Goal: Task Accomplishment & Management: Manage account settings

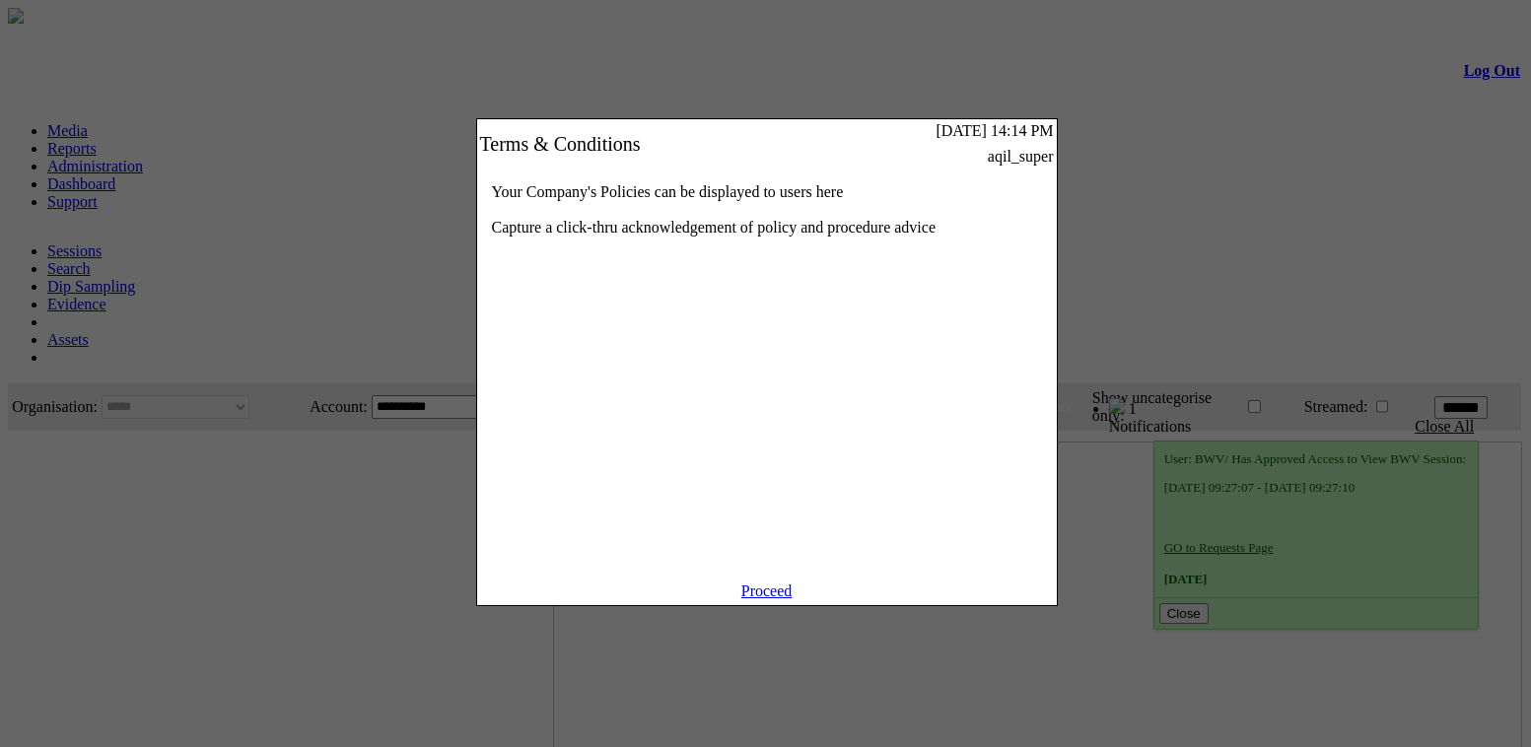
click at [755, 599] on link "Proceed" at bounding box center [766, 591] width 51 height 17
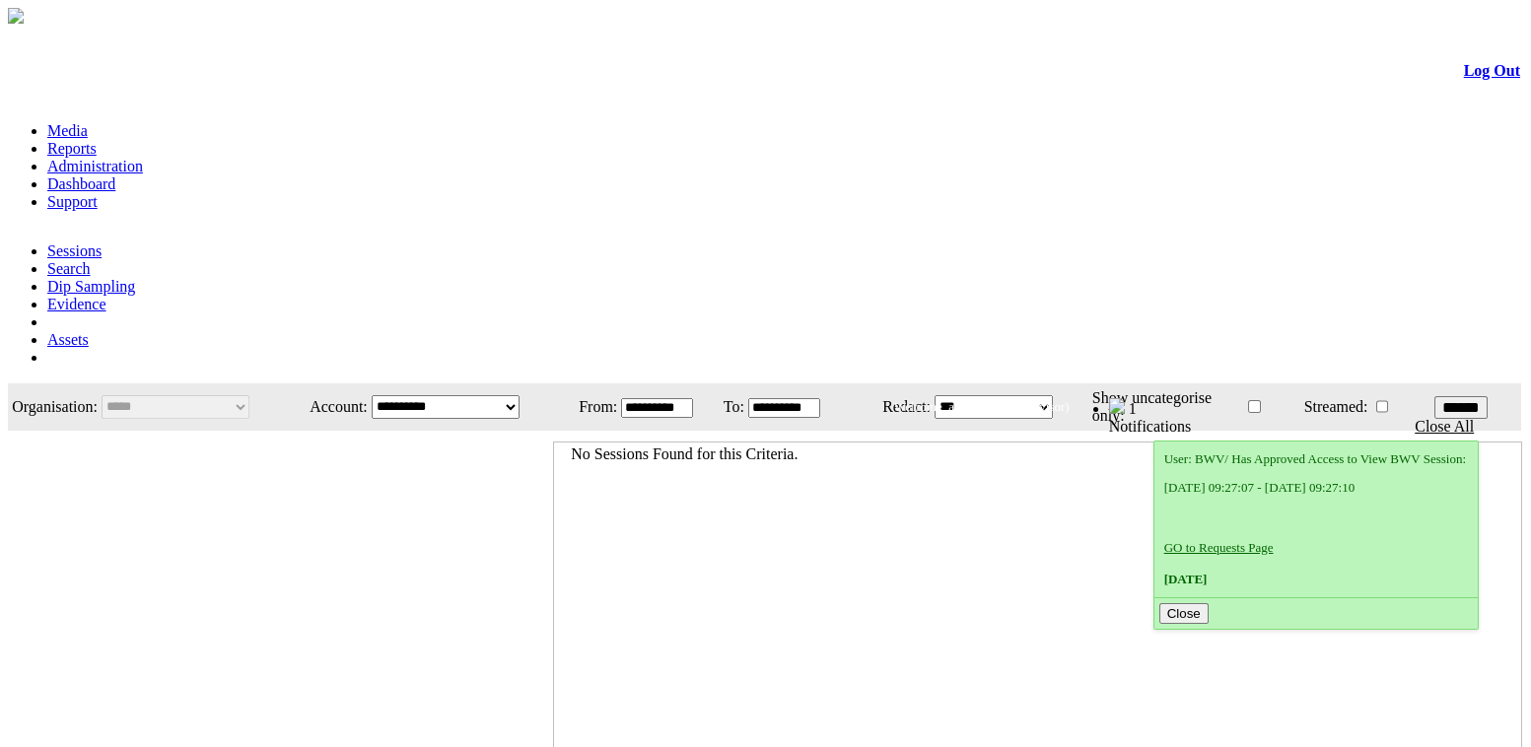
click at [143, 158] on link "Administration" at bounding box center [95, 166] width 96 height 17
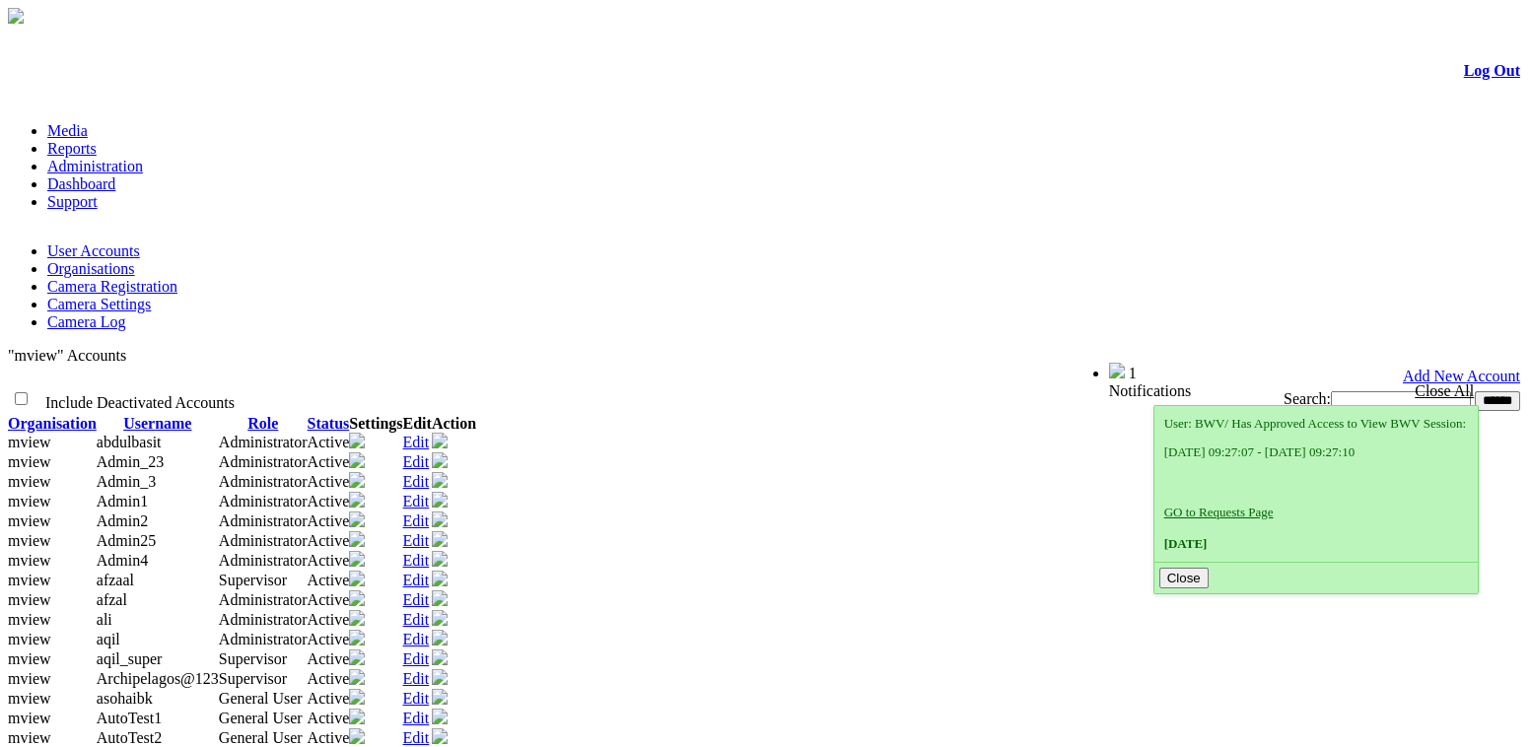
click at [430, 473] on link "Edit" at bounding box center [416, 481] width 27 height 17
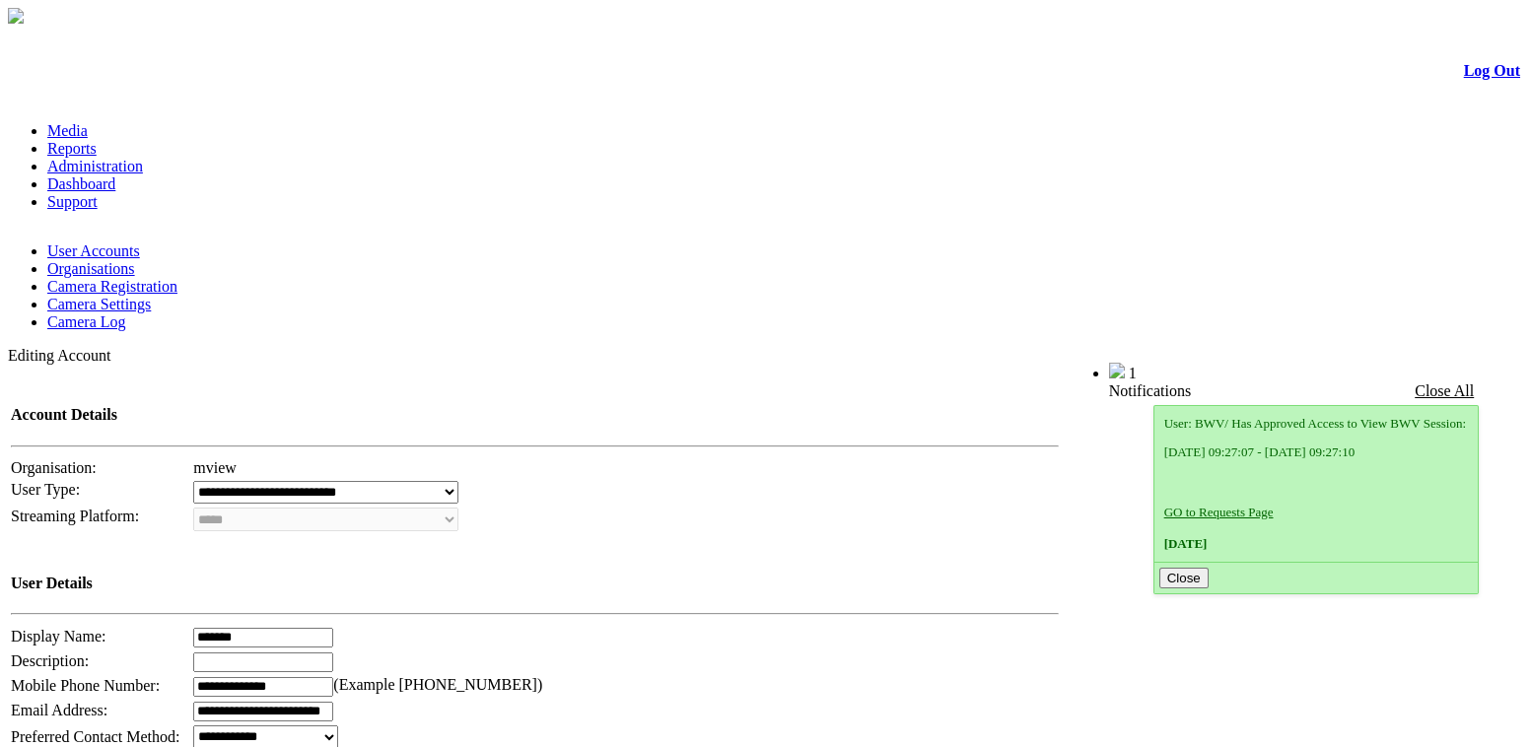
click at [109, 243] on link "User Accounts" at bounding box center [93, 251] width 93 height 17
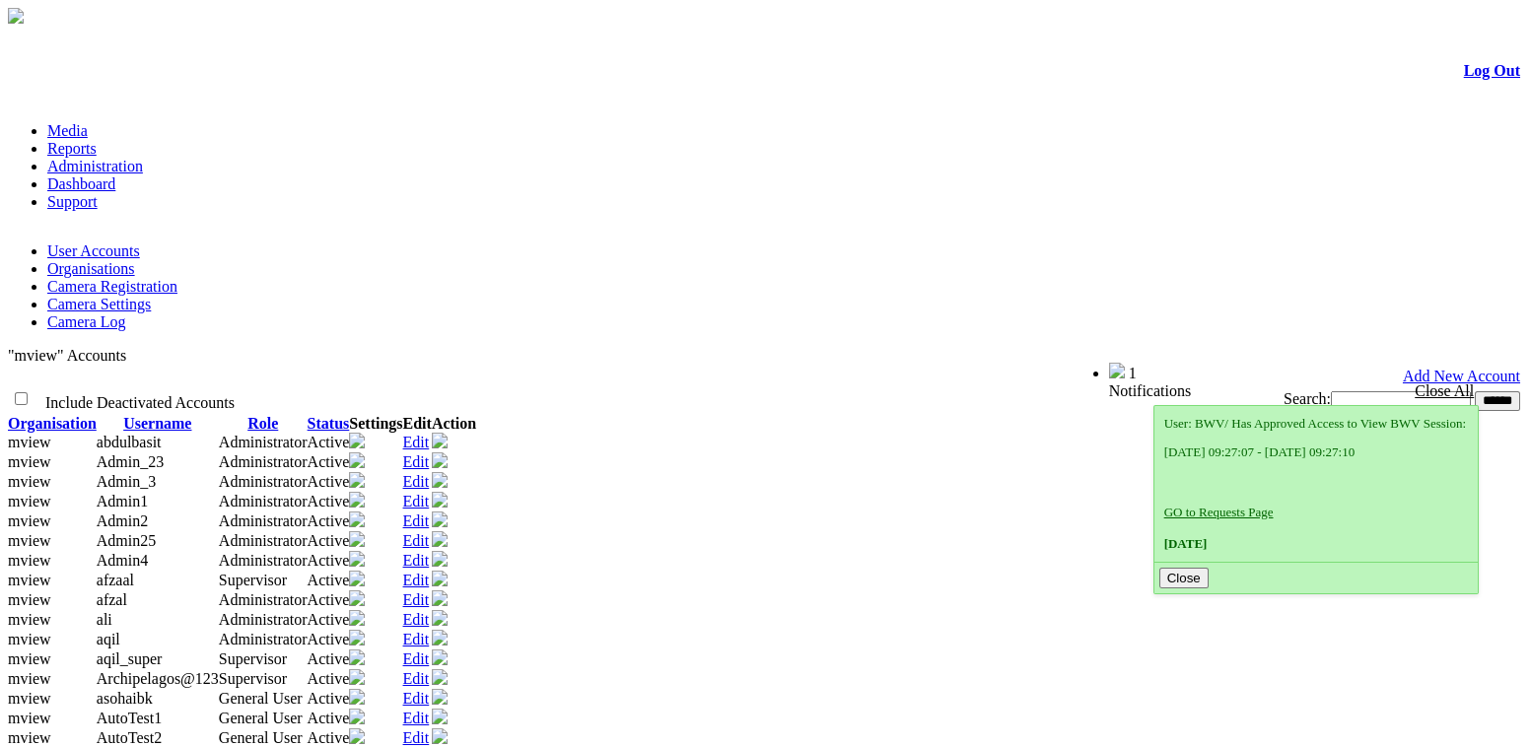
click at [1436, 368] on link "Add New Account" at bounding box center [1461, 376] width 117 height 17
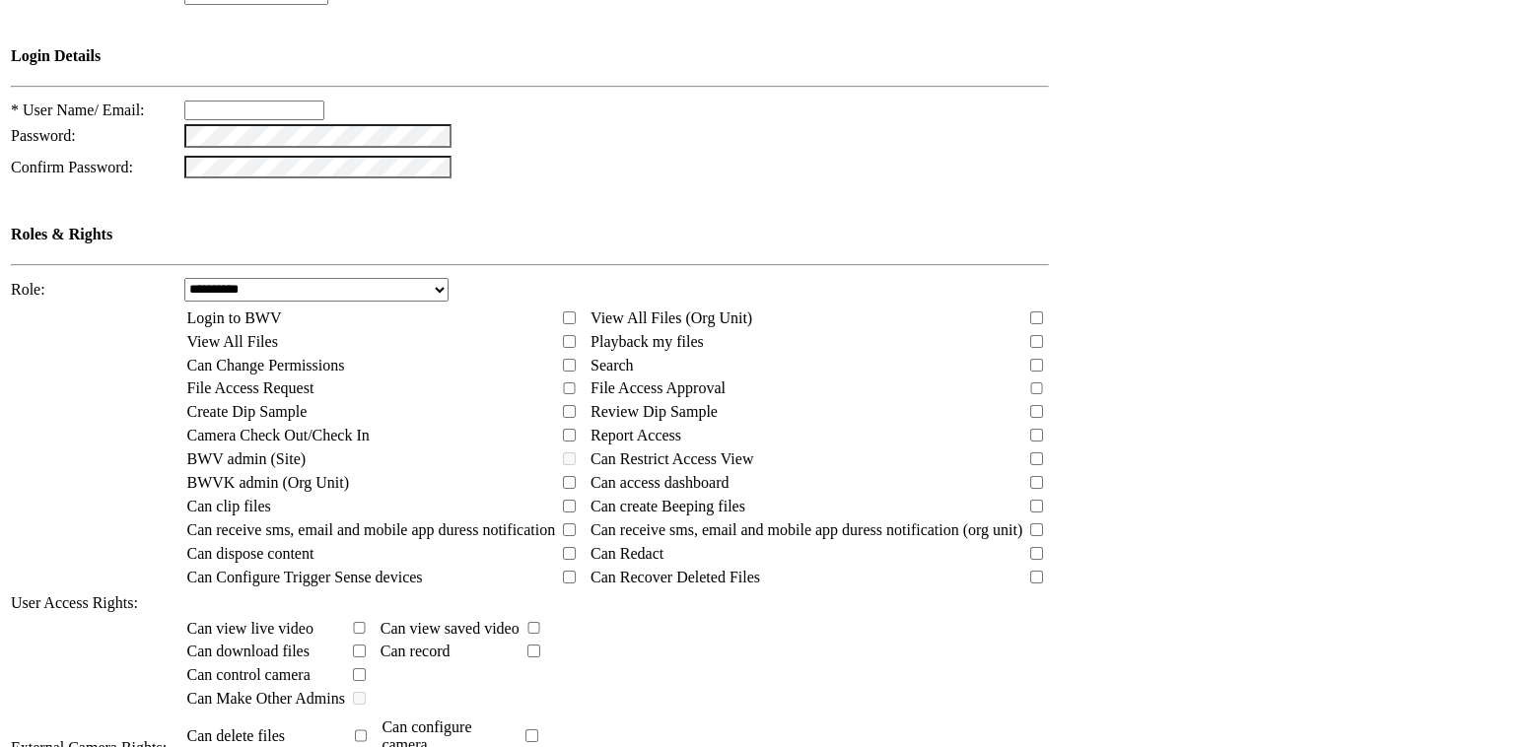
scroll to position [850, 0]
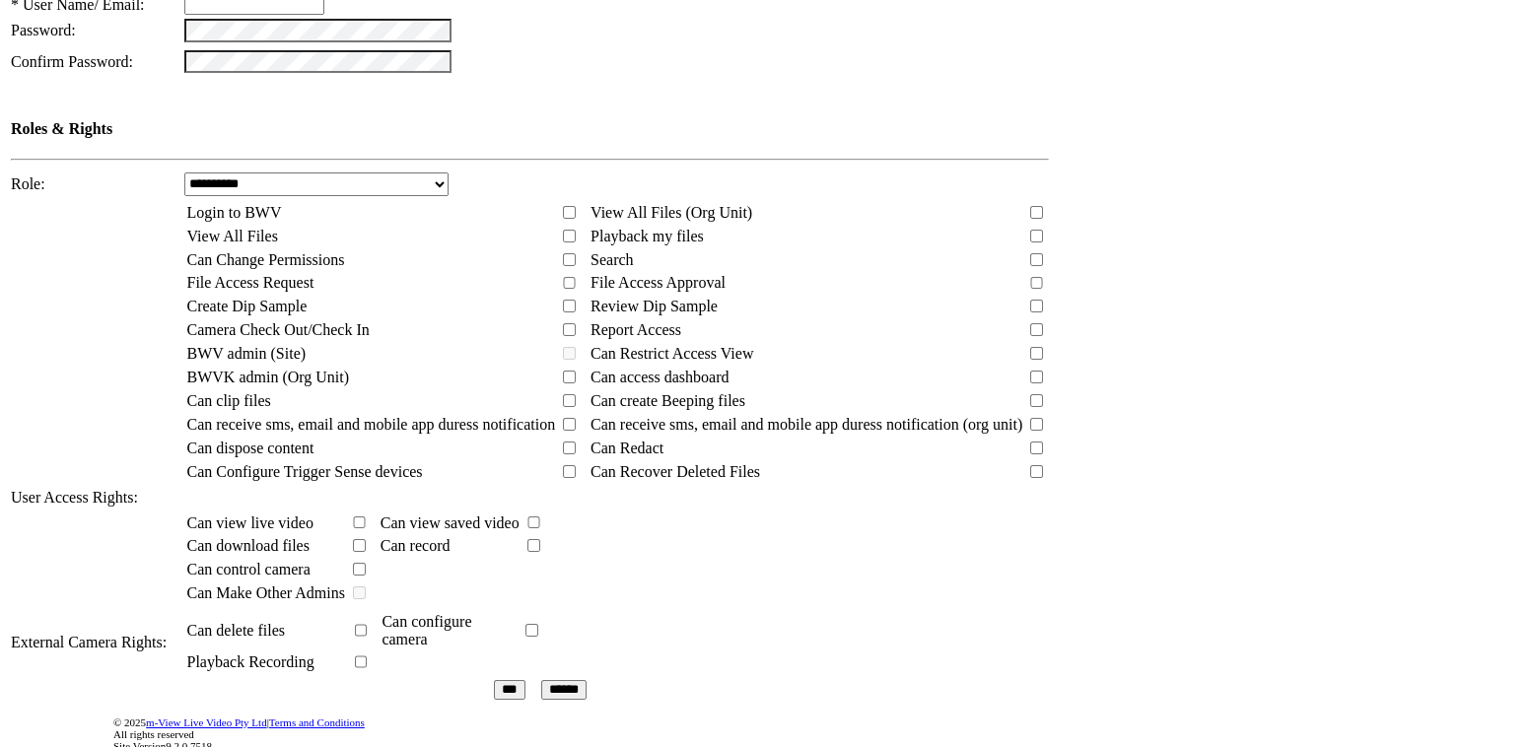
type input "***"
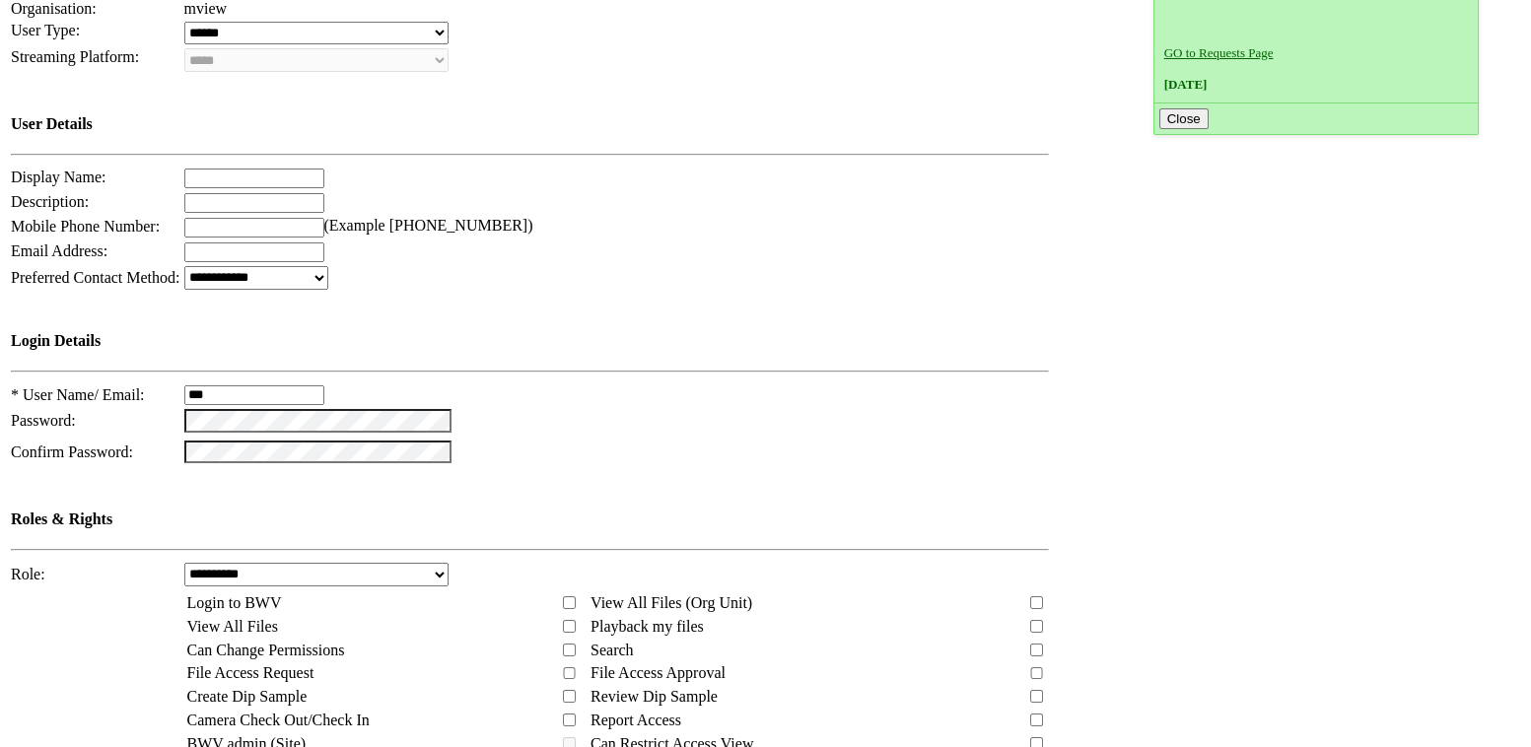
scroll to position [491, 0]
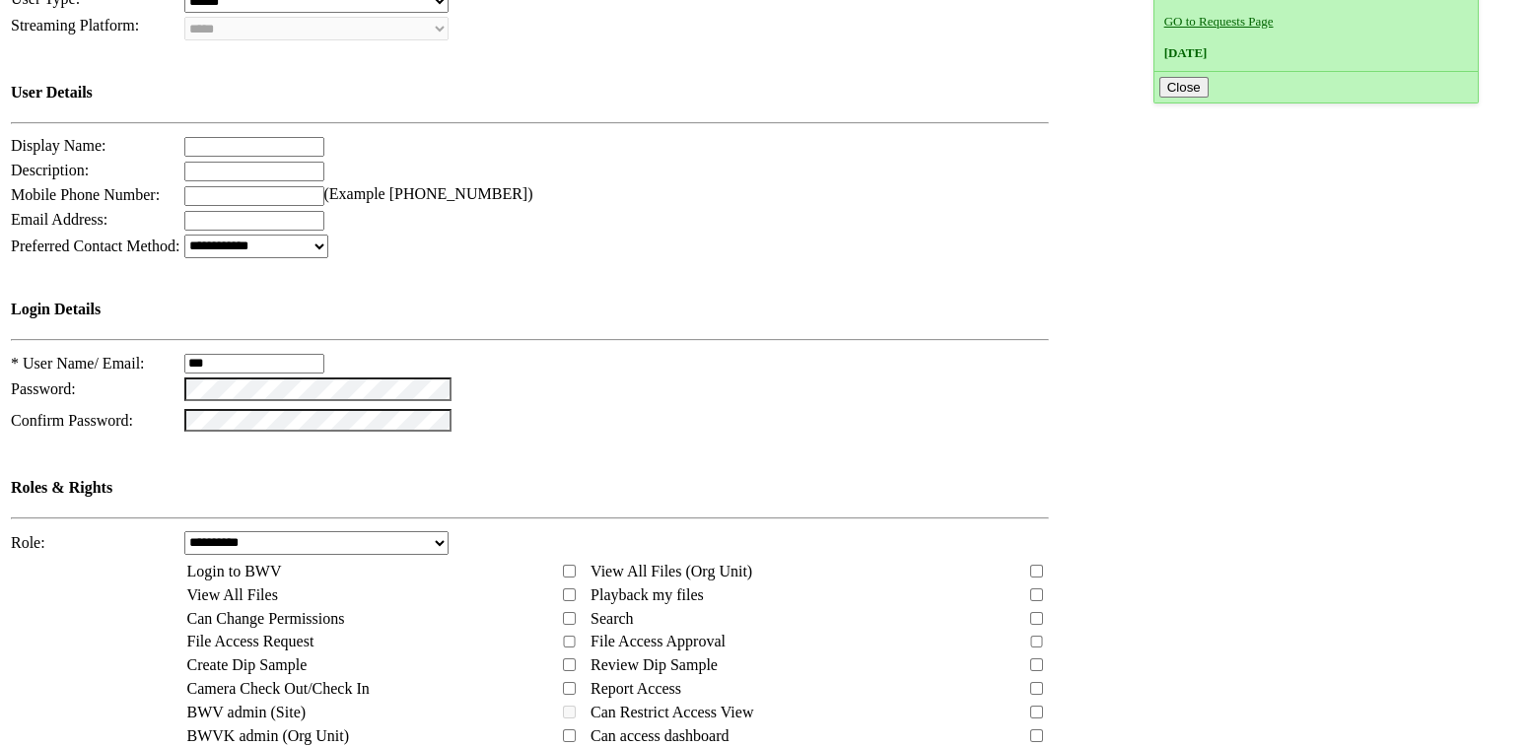
click at [440, 531] on select "**********" at bounding box center [316, 543] width 265 height 24
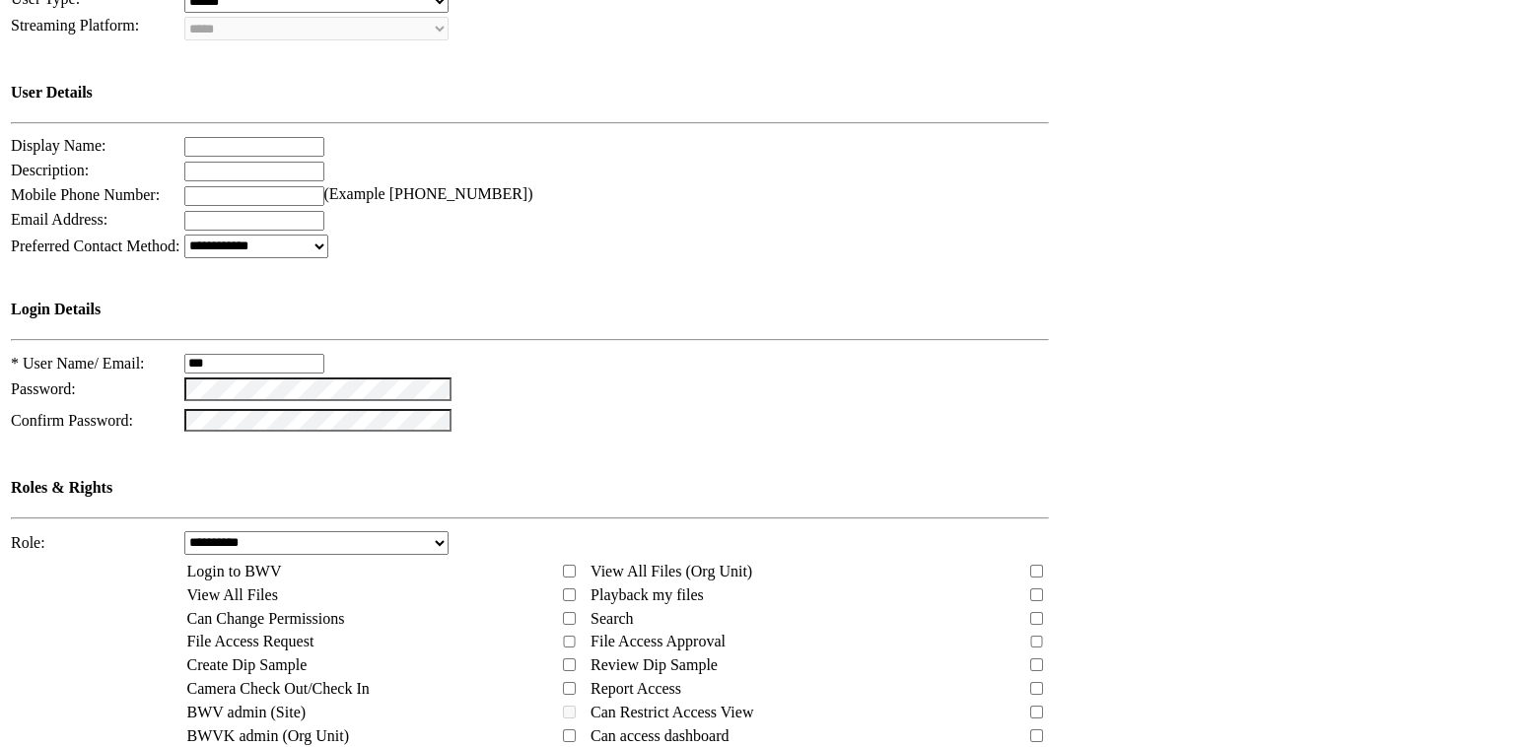
select select "*"
click at [209, 531] on select "**********" at bounding box center [316, 543] width 265 height 24
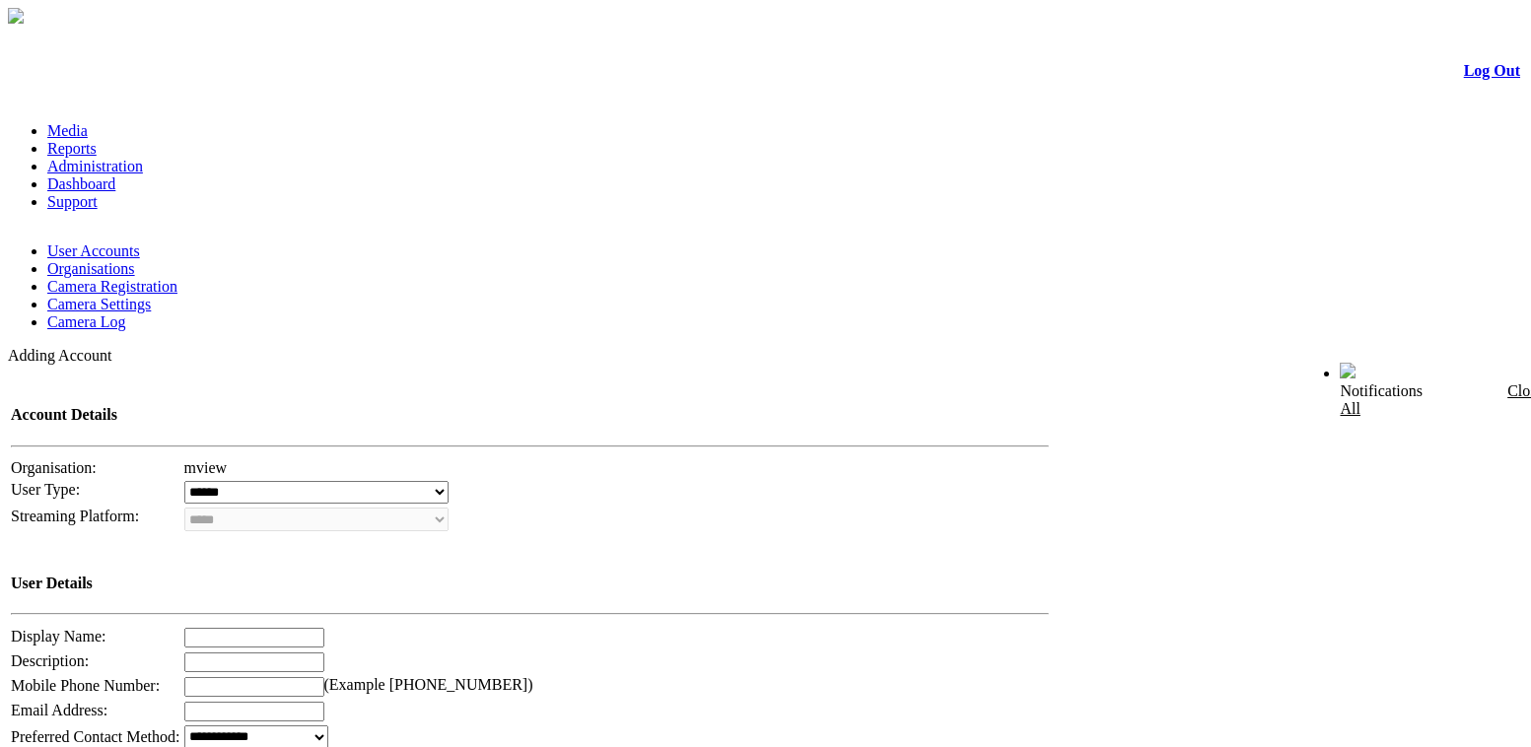
click at [143, 158] on link "Administration" at bounding box center [95, 166] width 96 height 17
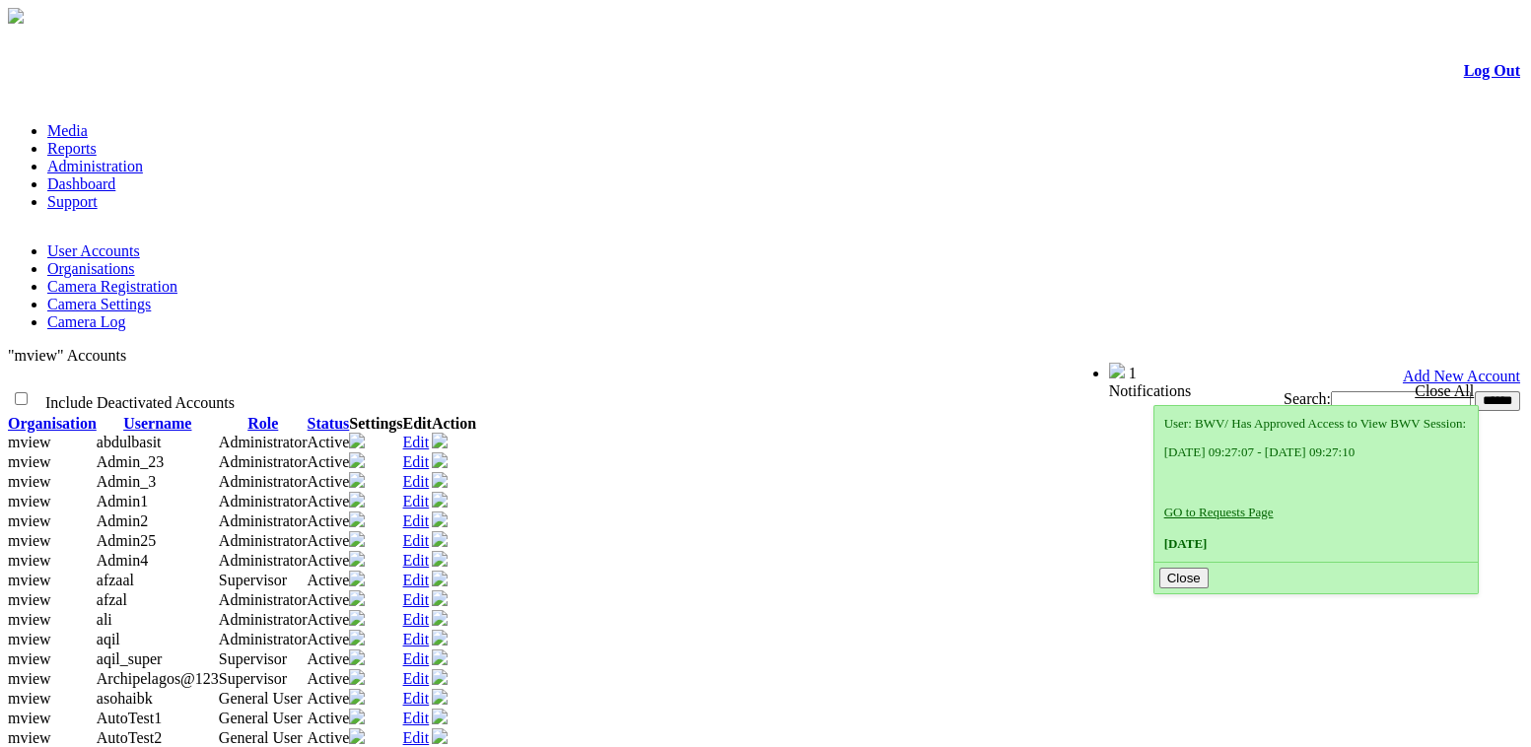
click at [180, 140] on li "Reports" at bounding box center [785, 149] width 1476 height 18
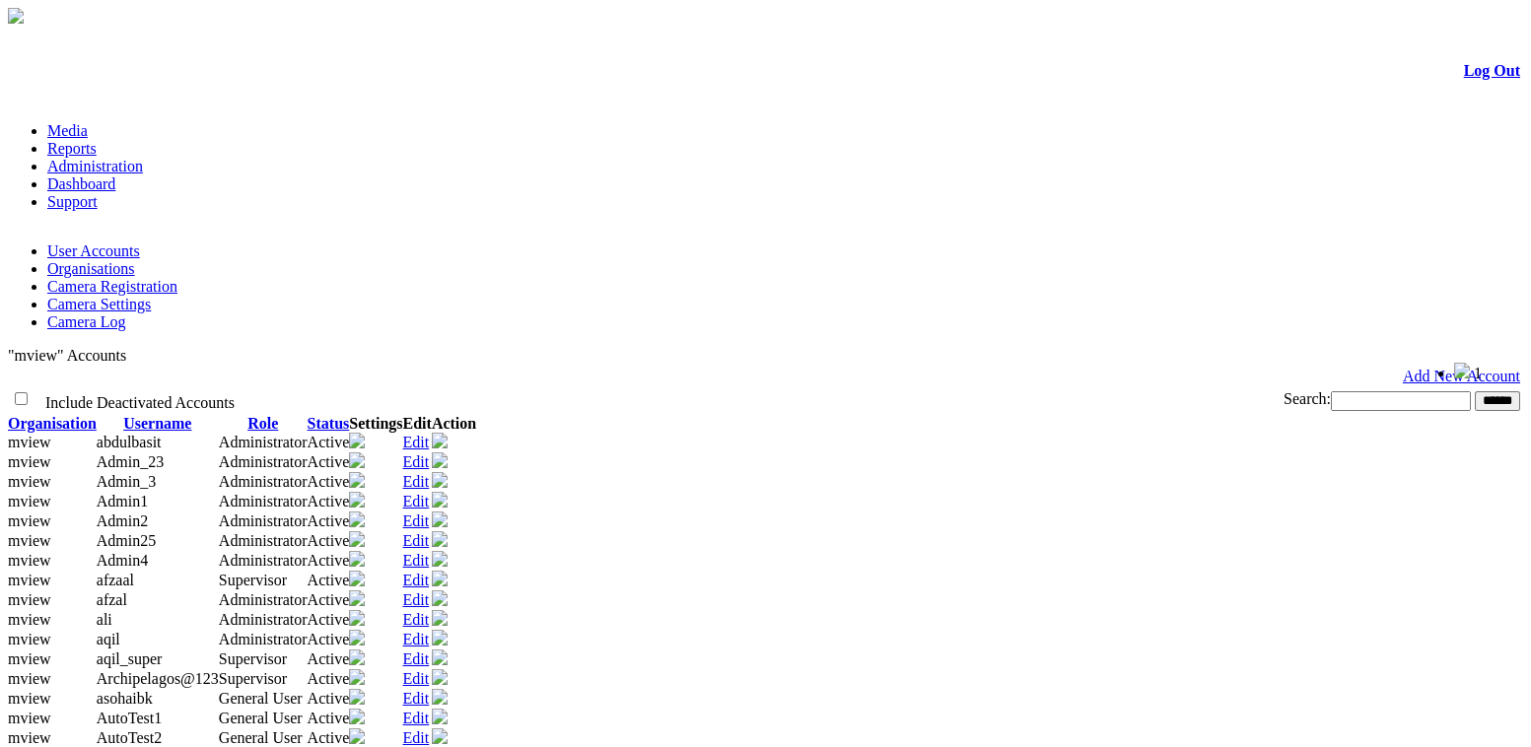
click at [135, 260] on link "Organisations" at bounding box center [91, 268] width 88 height 17
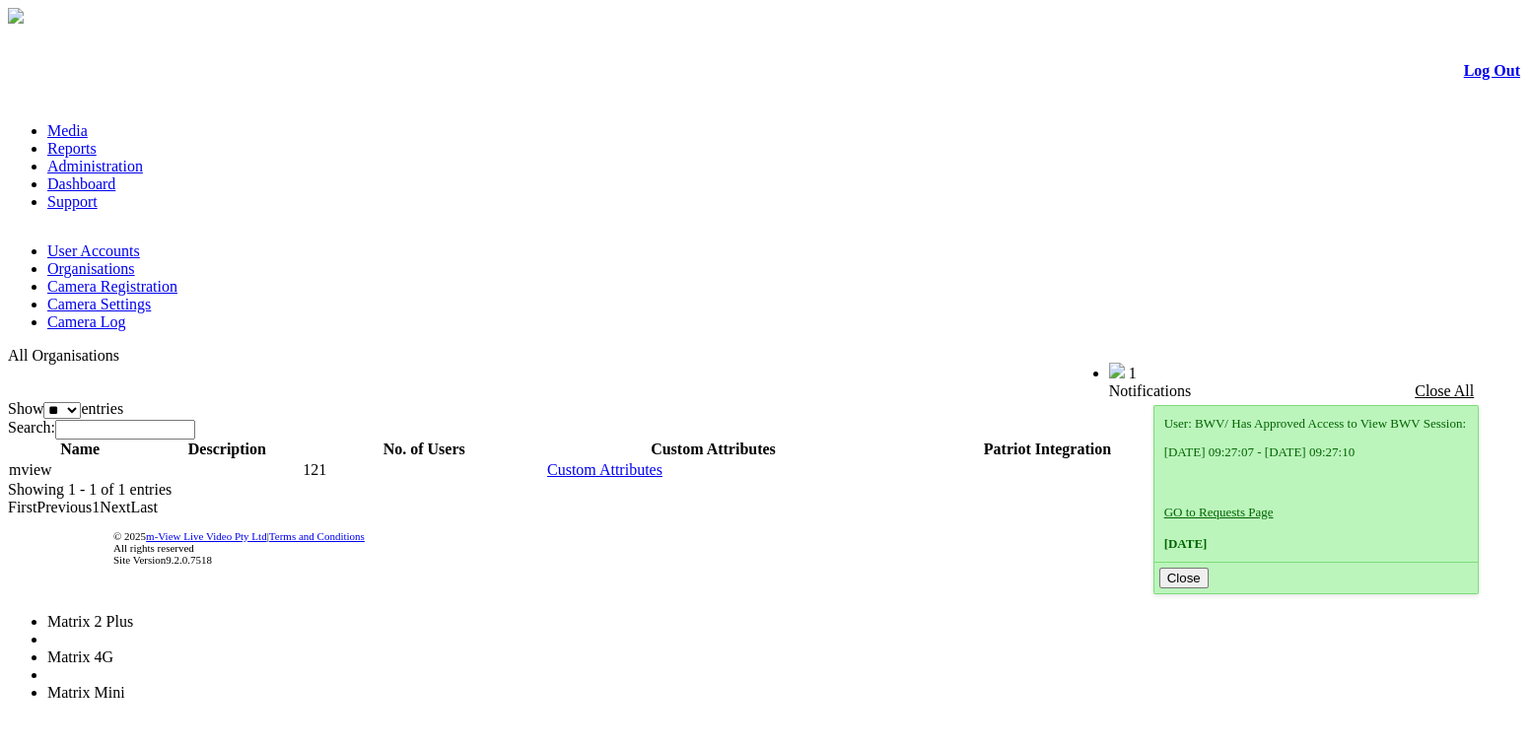
click at [201, 649] on li "Matrix 4G" at bounding box center [124, 658] width 154 height 18
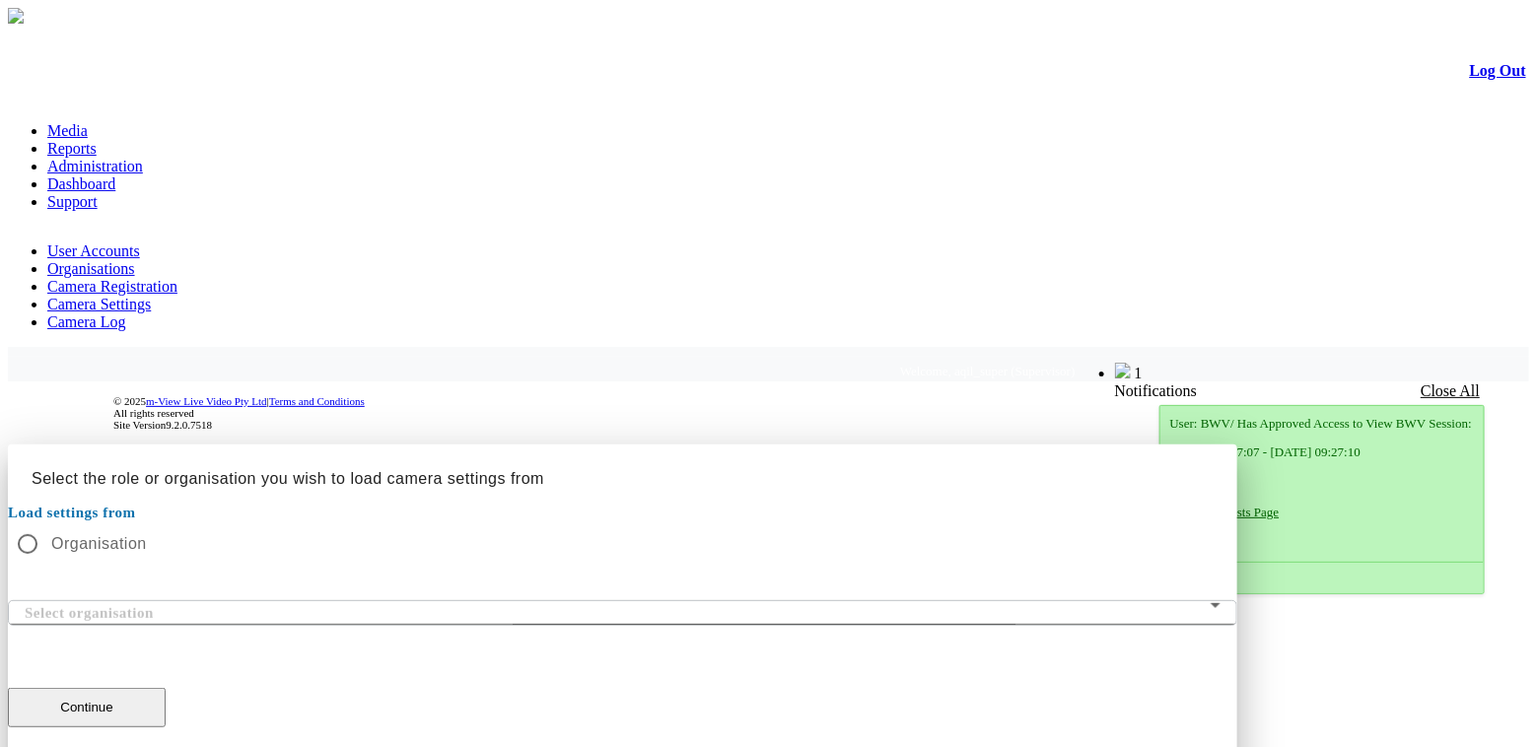
click at [1194, 445] on div at bounding box center [768, 445] width 1521 height 0
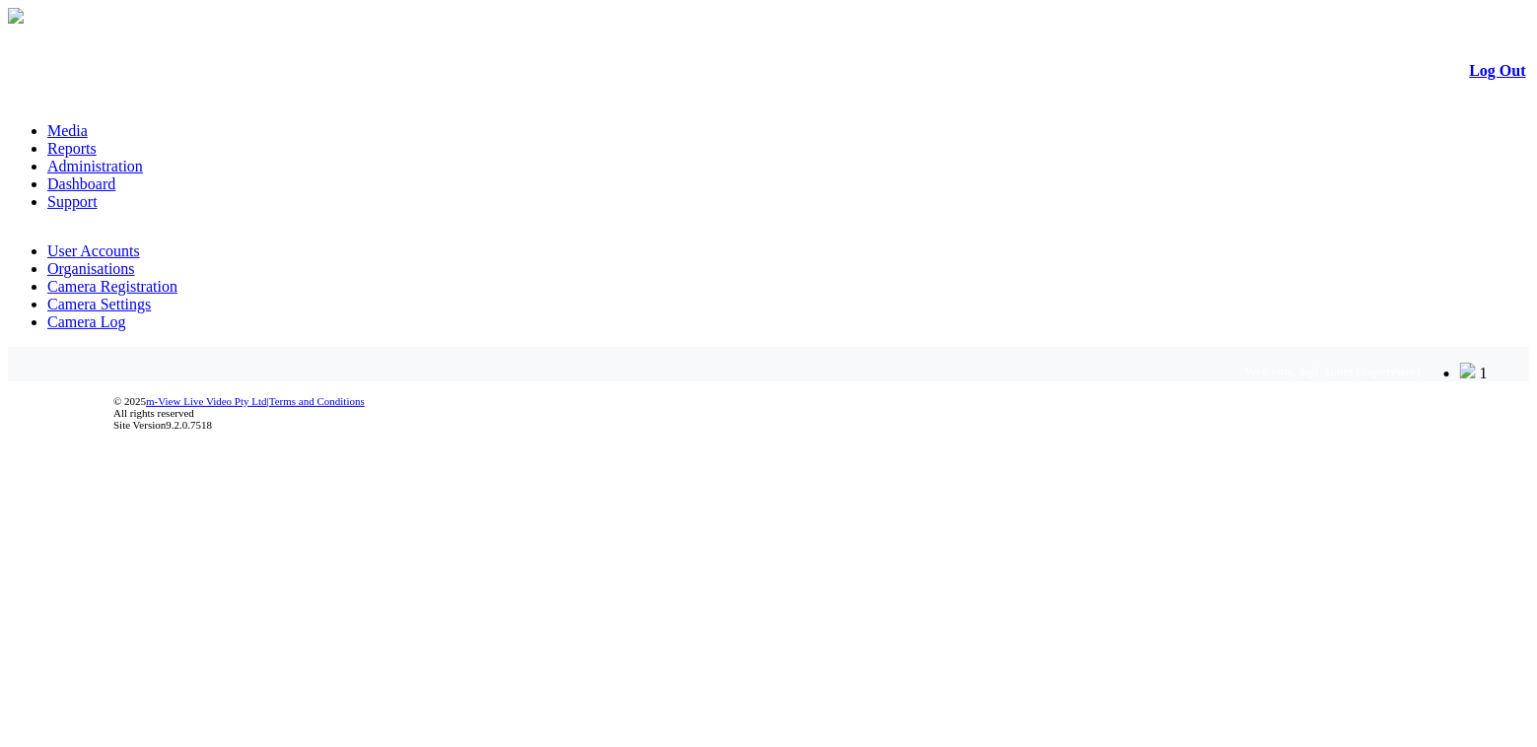
click at [85, 243] on link "User Accounts" at bounding box center [93, 251] width 93 height 17
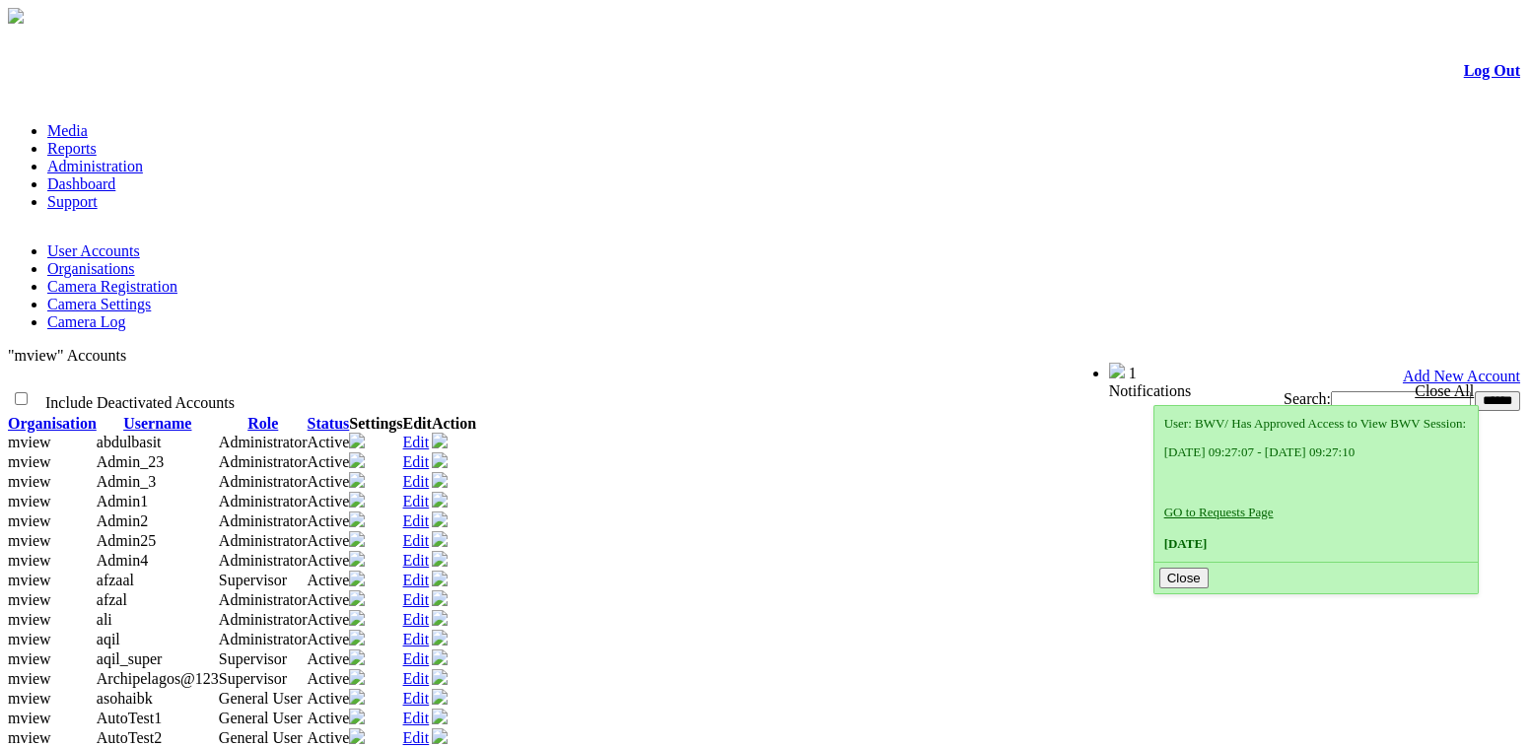
click at [135, 260] on link "Organisations" at bounding box center [91, 268] width 88 height 17
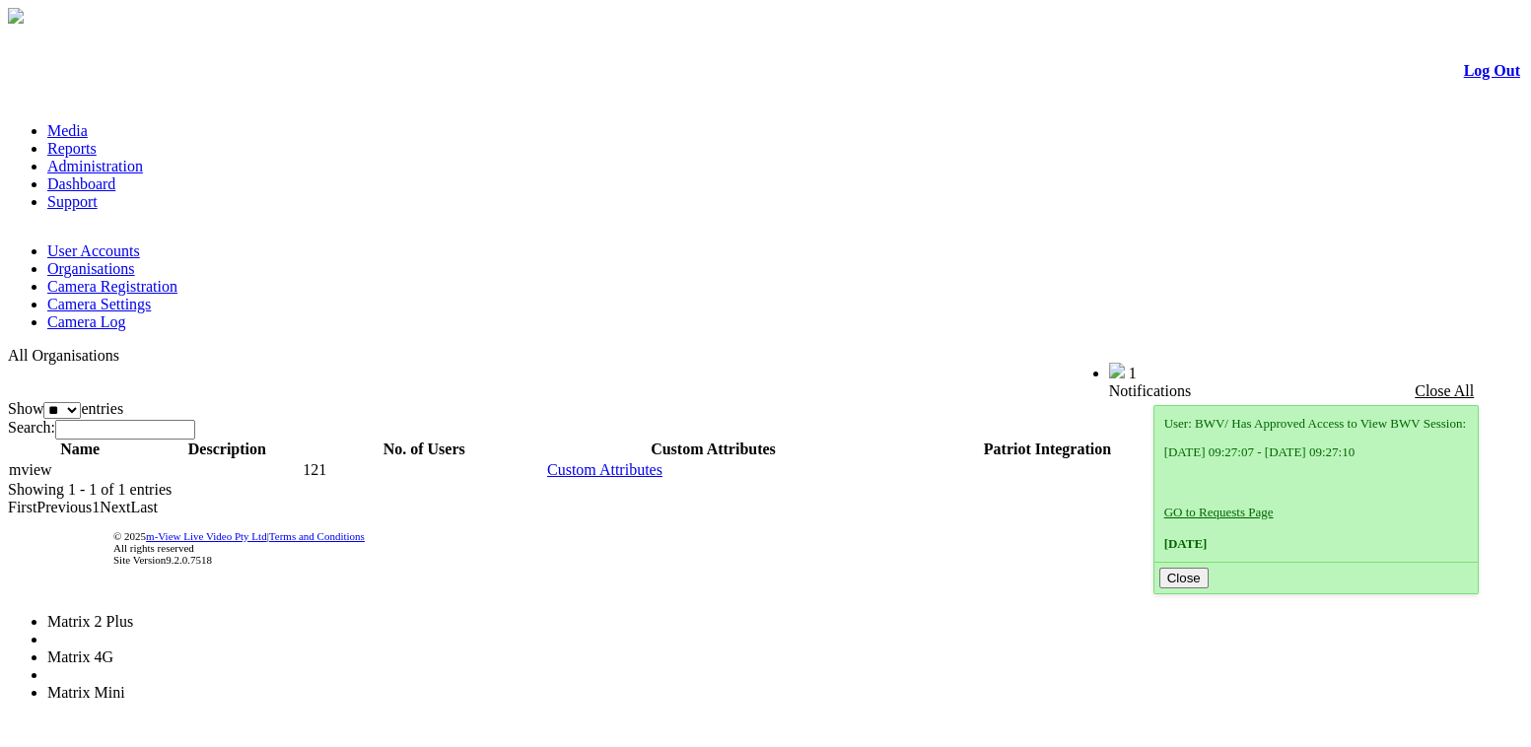
click at [113, 649] on span "Matrix 4G" at bounding box center [80, 657] width 66 height 17
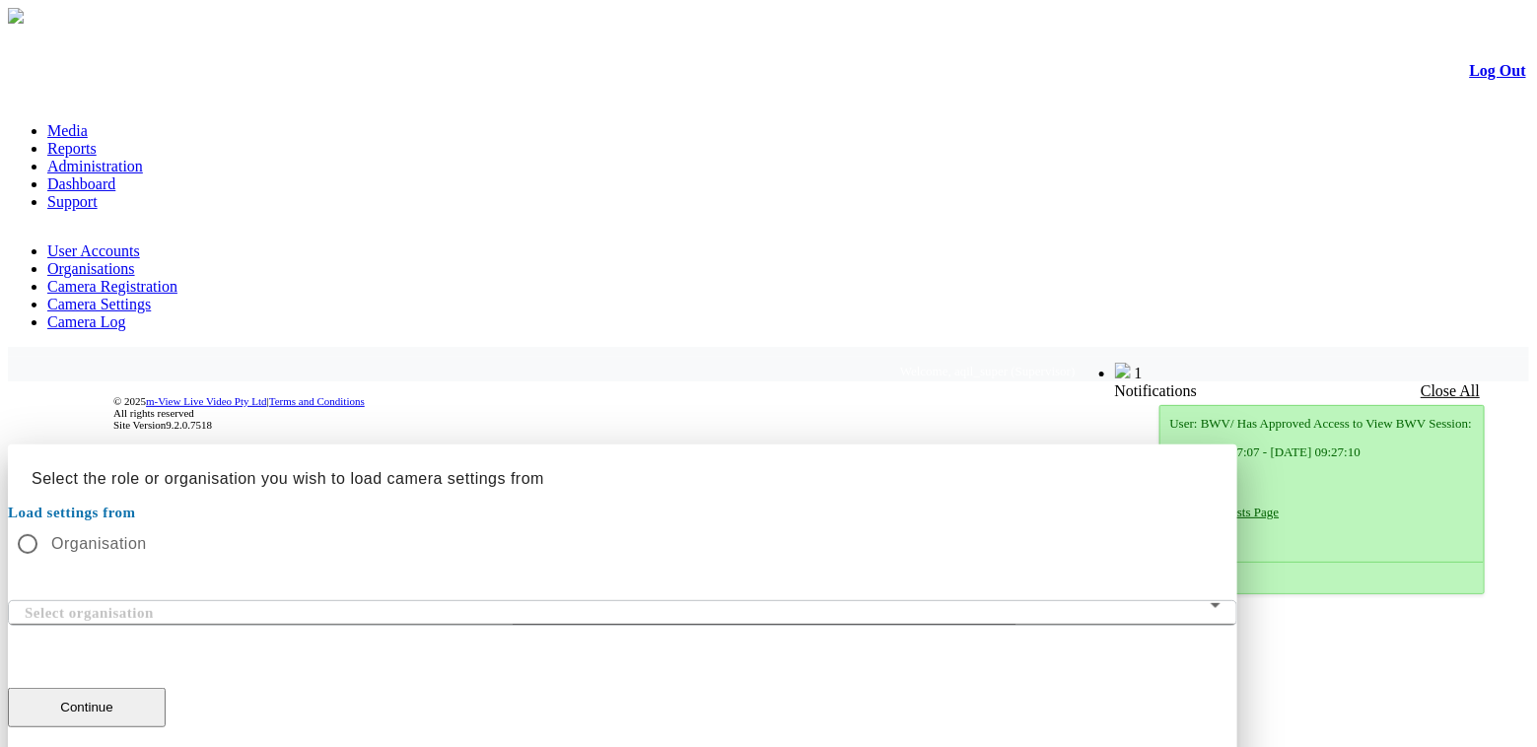
click at [1297, 445] on div at bounding box center [768, 445] width 1521 height 0
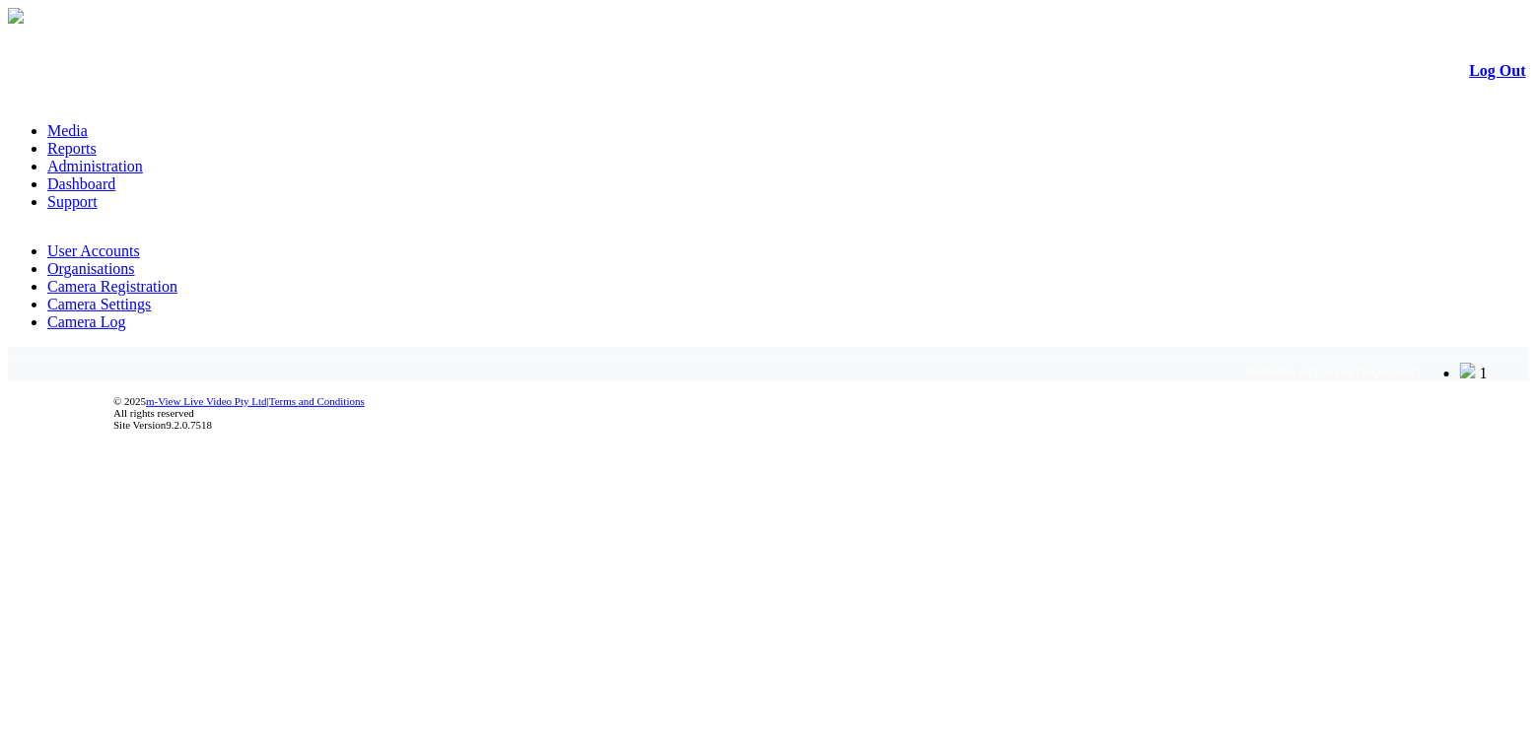
click at [135, 260] on link "Organisations" at bounding box center [91, 268] width 88 height 17
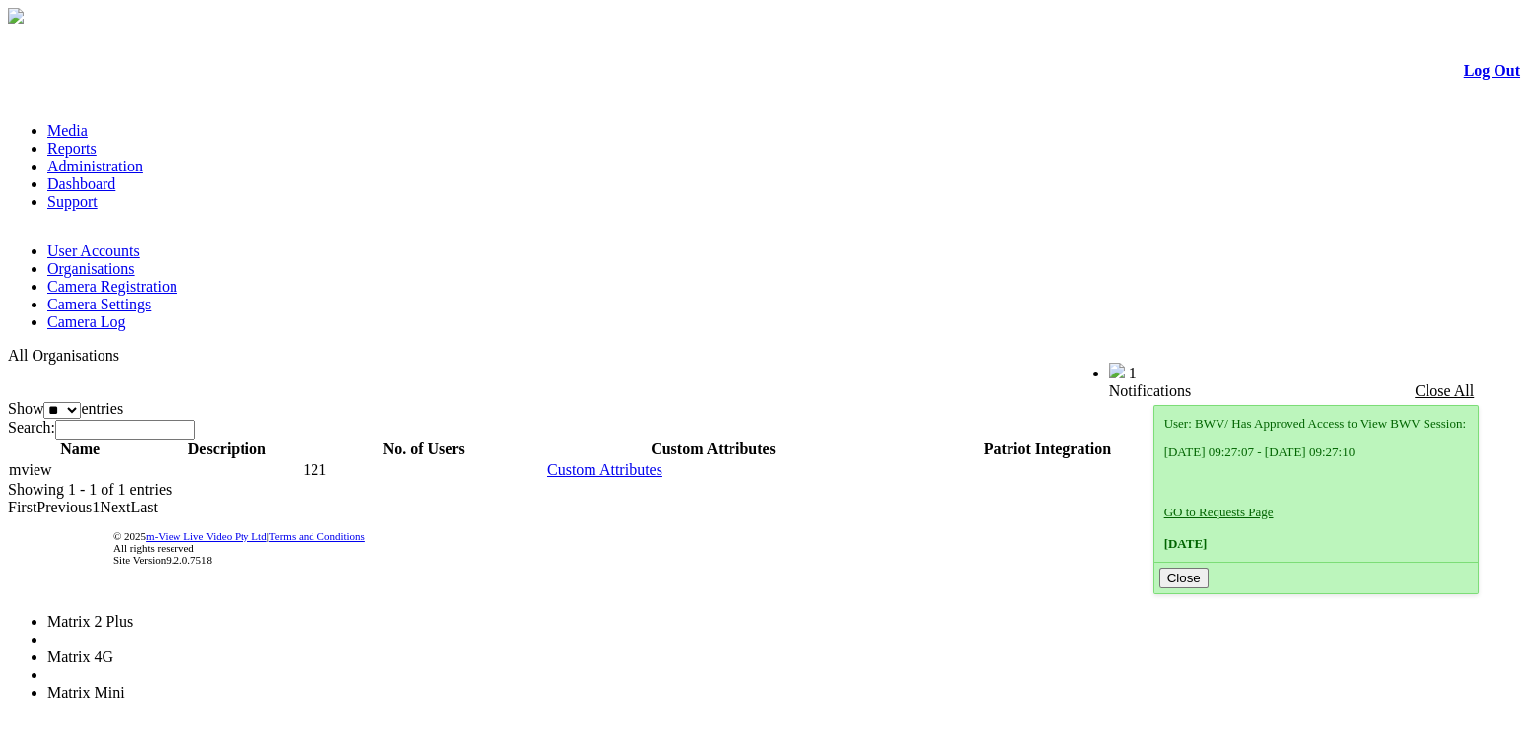
click at [113, 649] on span "Matrix 4G" at bounding box center [80, 657] width 66 height 17
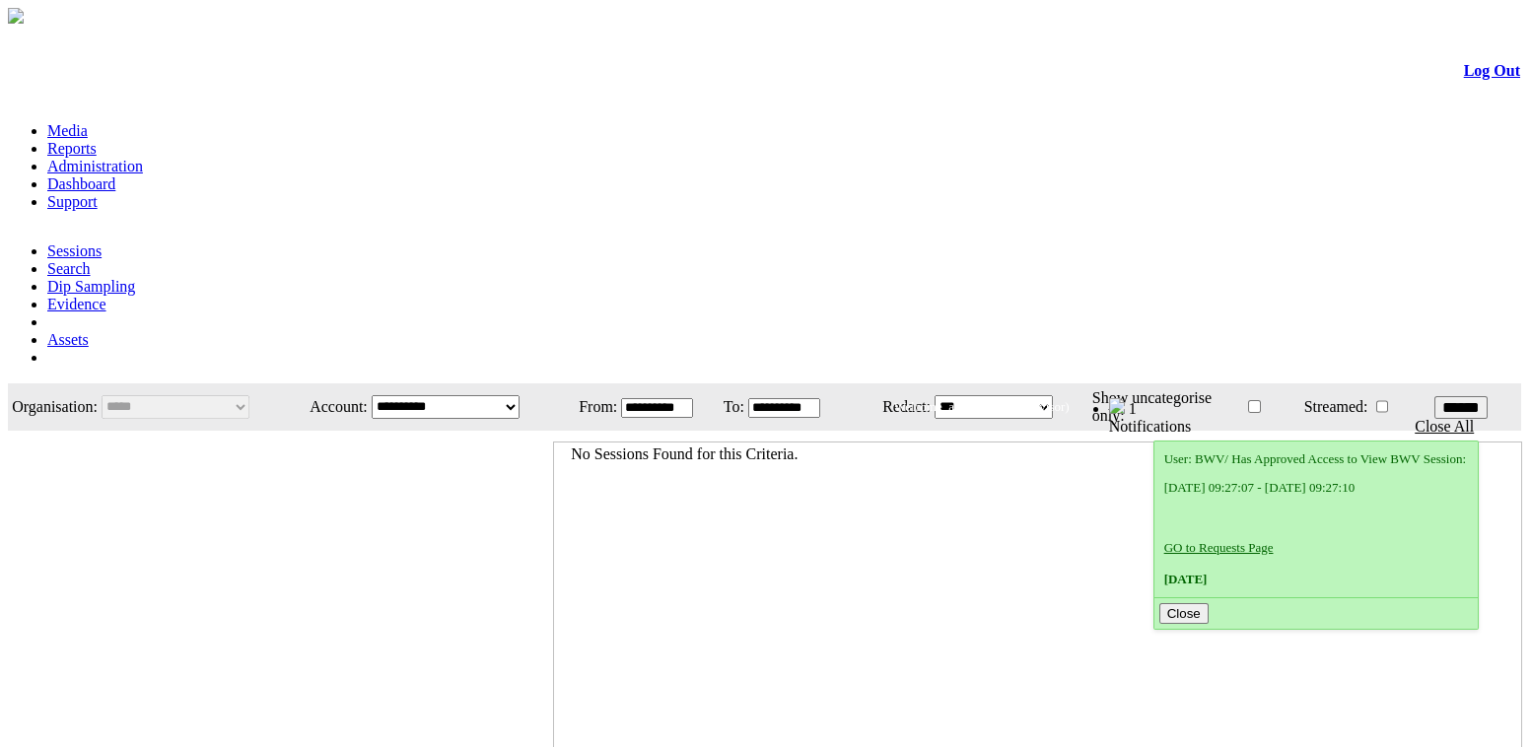
click at [143, 158] on link "Administration" at bounding box center [95, 166] width 96 height 17
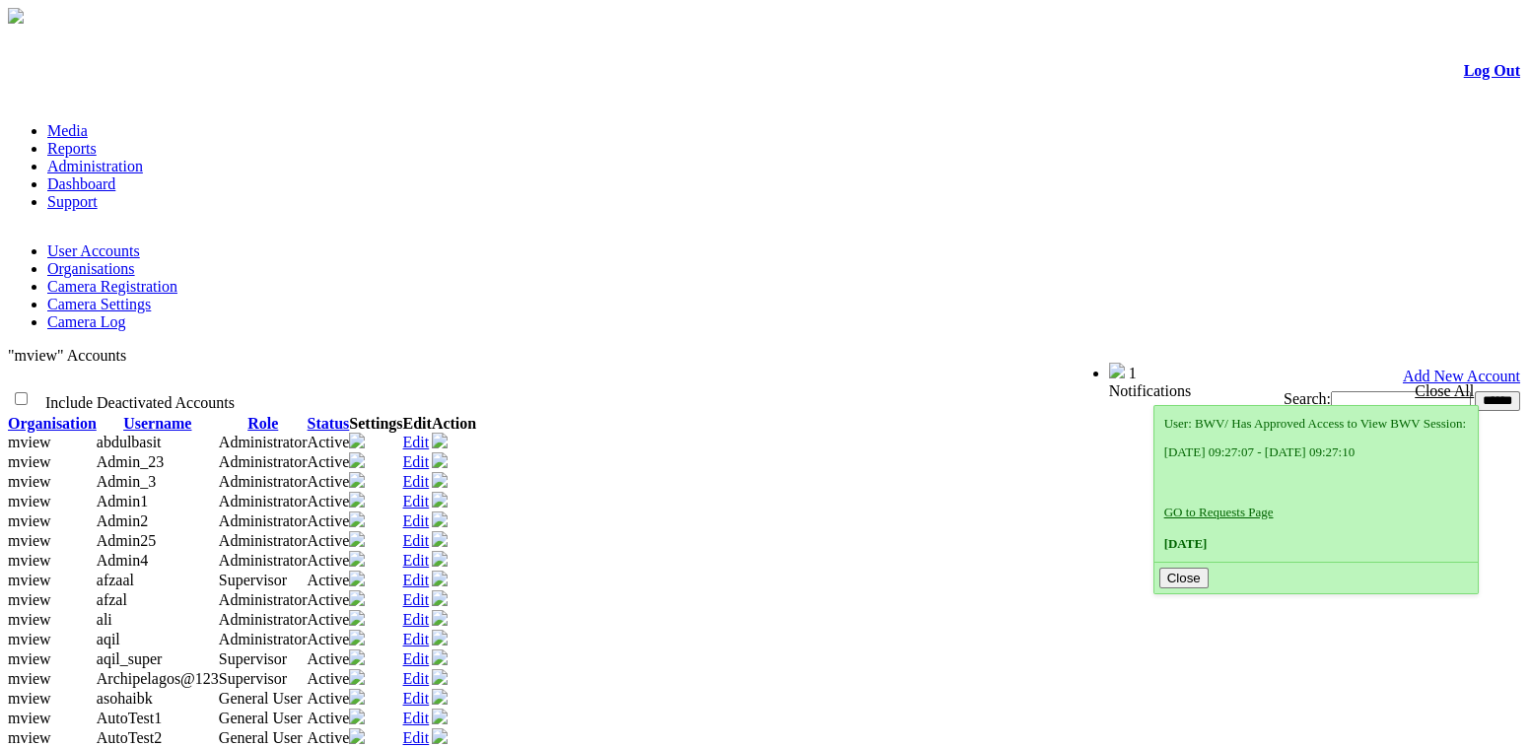
click at [135, 260] on link "Organisations" at bounding box center [91, 268] width 88 height 17
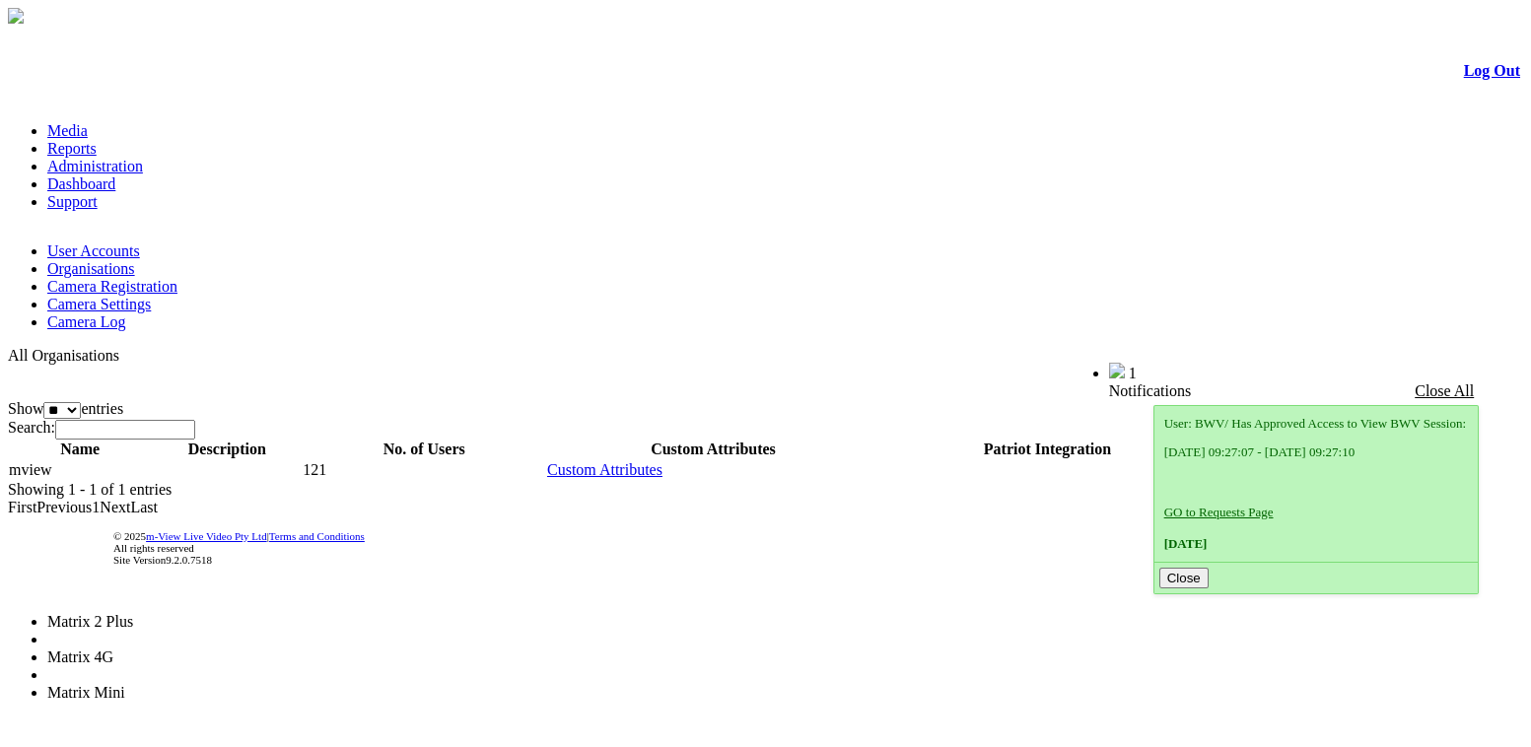
click at [113, 649] on span "Matrix 4G" at bounding box center [80, 657] width 66 height 17
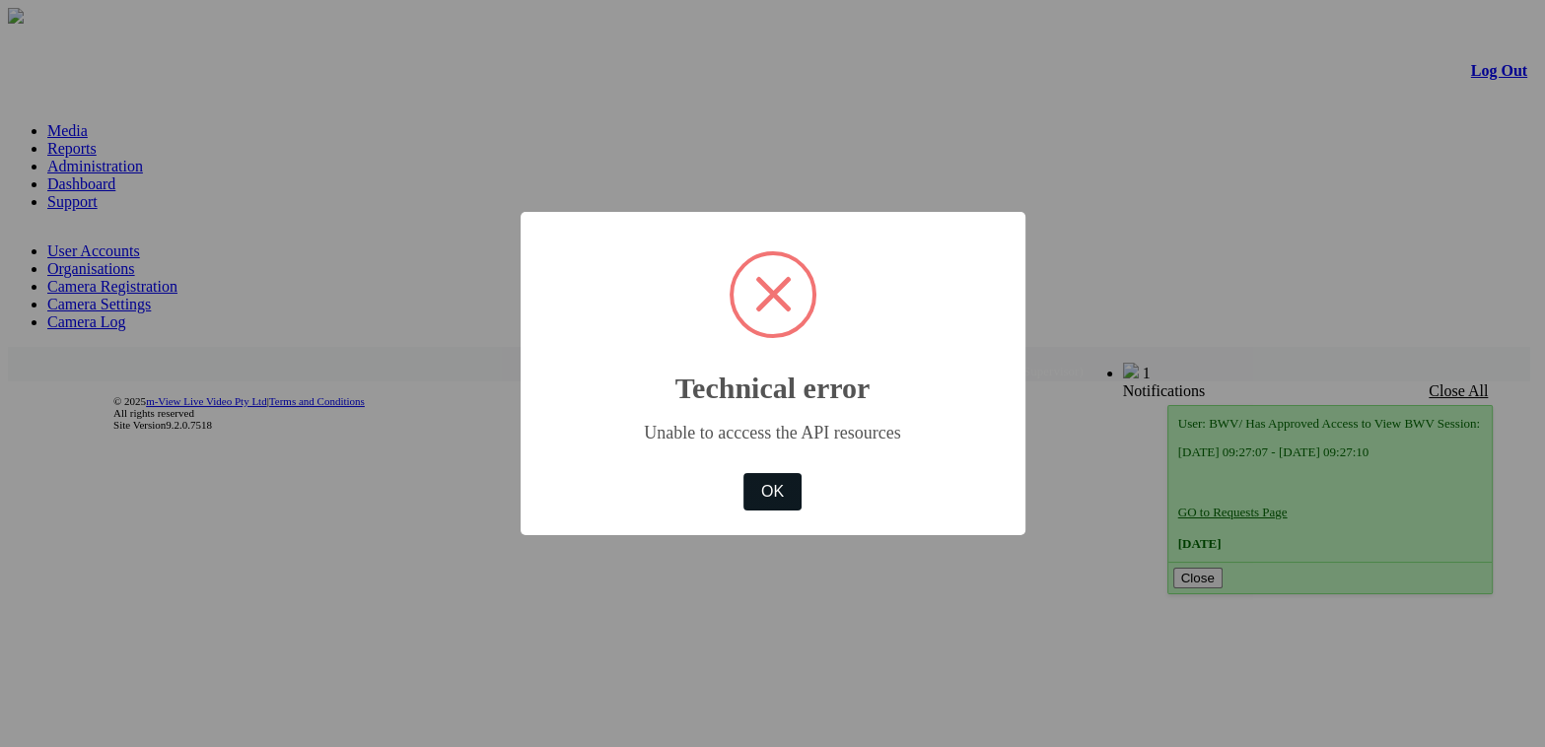
click at [776, 497] on button "OK" at bounding box center [771, 491] width 57 height 37
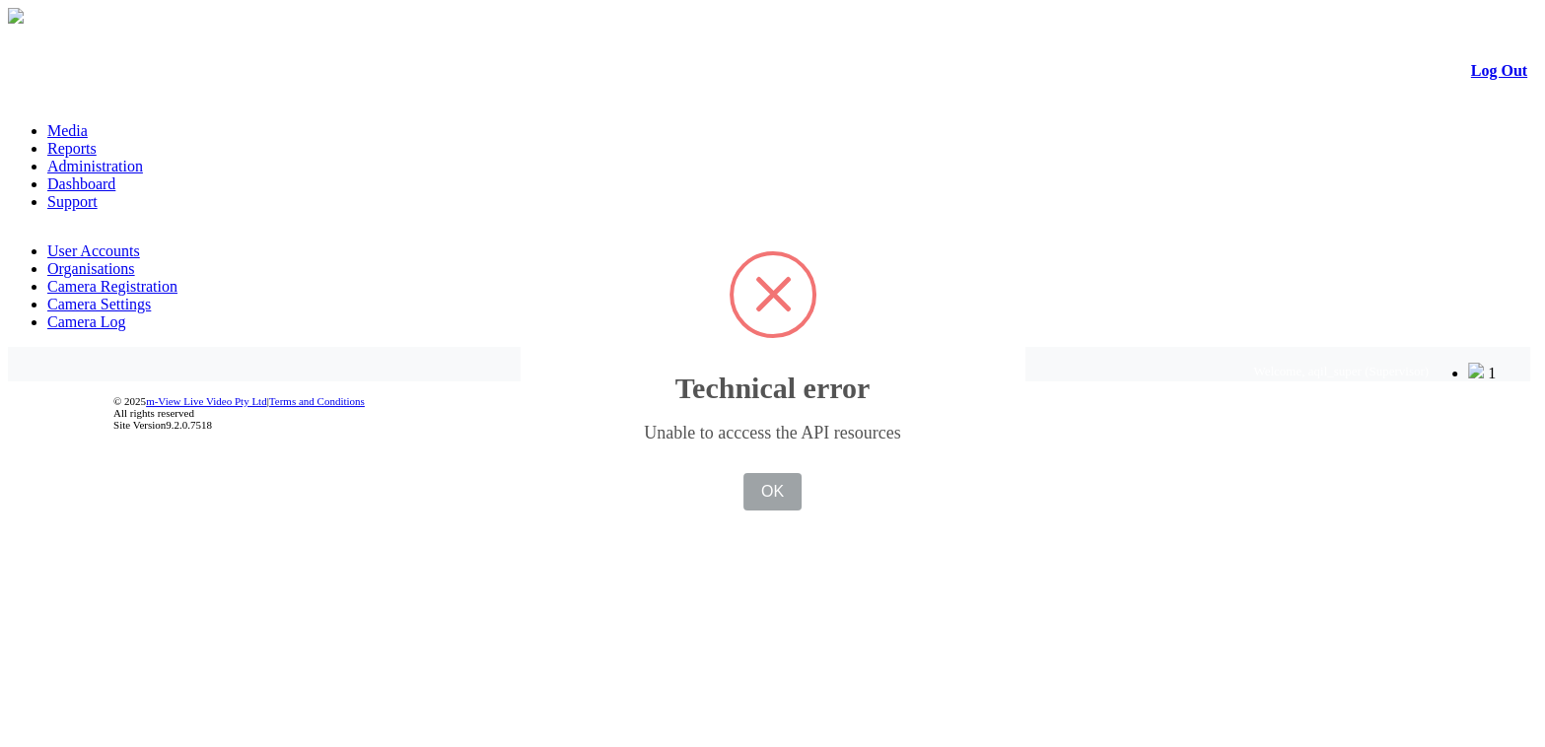
click at [114, 150] on div "× Technical error Unable to acccess the API resources OK No Cancel" at bounding box center [772, 373] width 1545 height 747
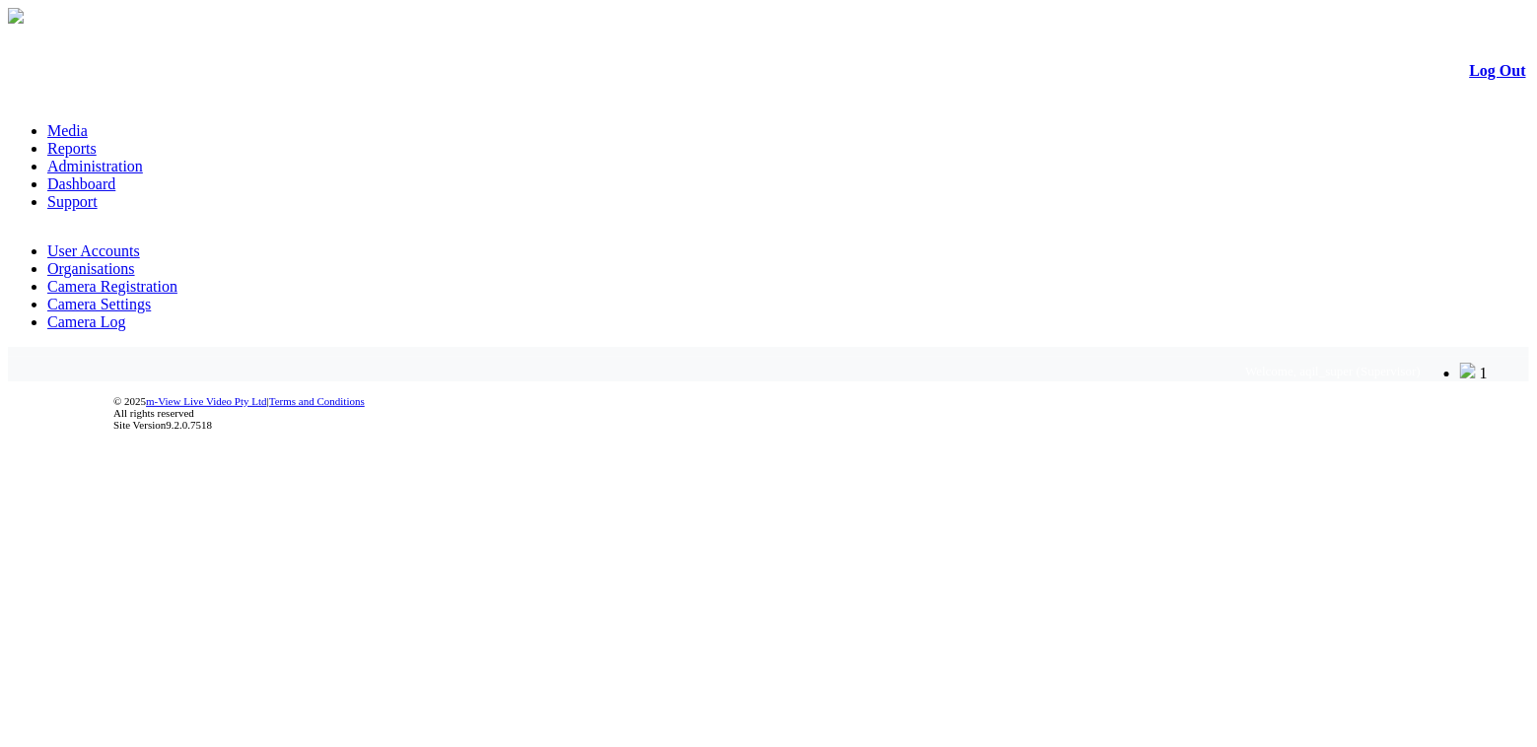
click at [113, 243] on link "User Accounts" at bounding box center [93, 251] width 93 height 17
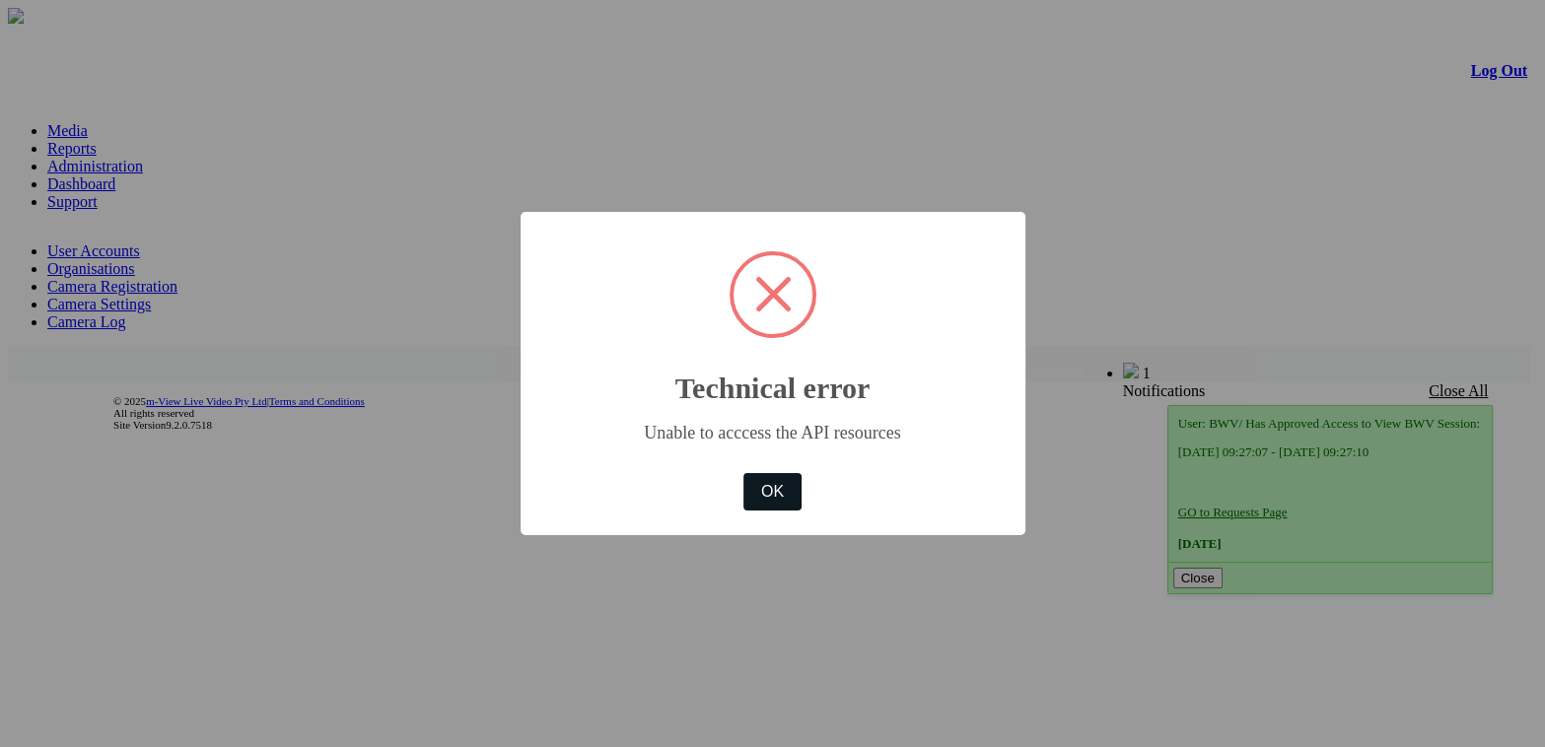
click at [797, 506] on button "OK" at bounding box center [771, 491] width 57 height 37
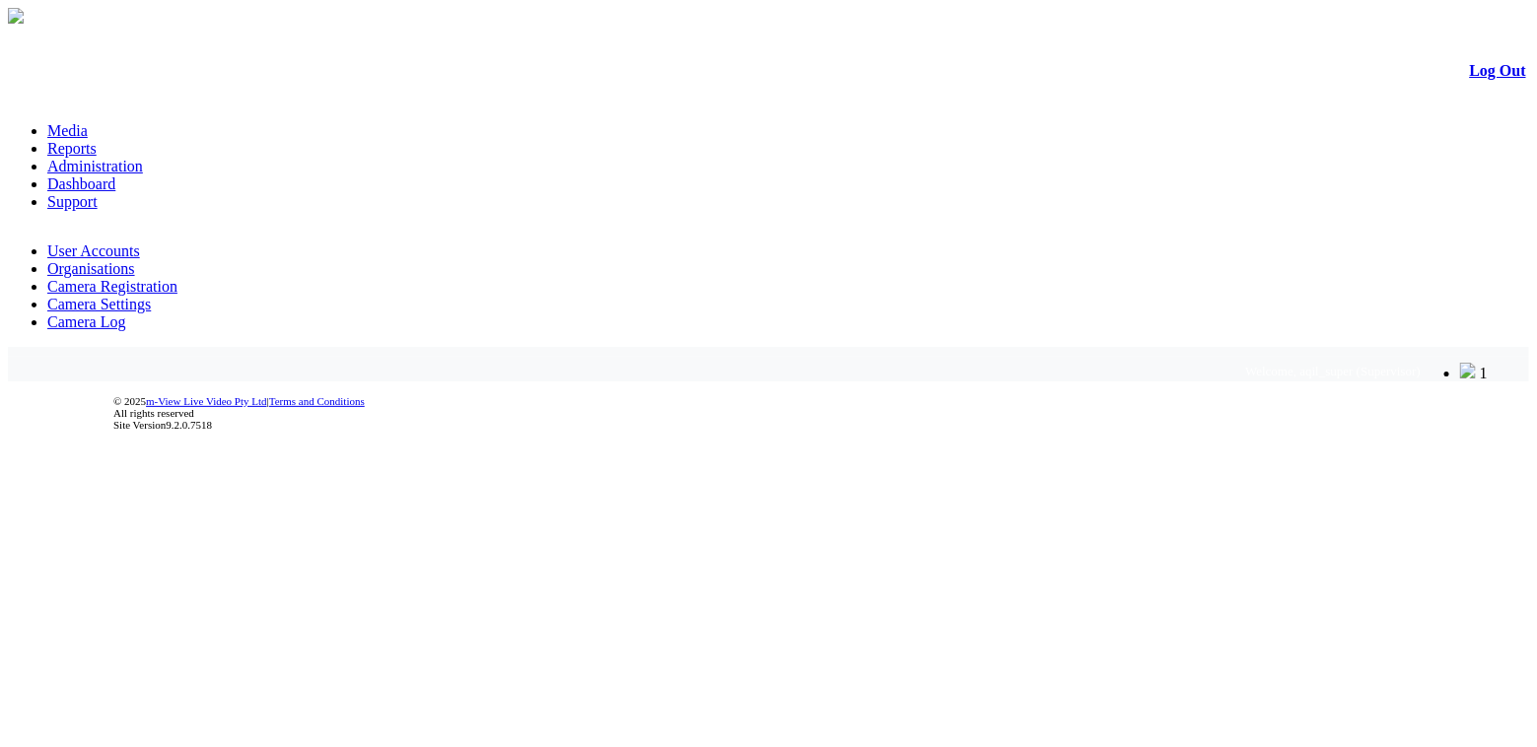
click at [143, 158] on link "Administration" at bounding box center [95, 166] width 96 height 17
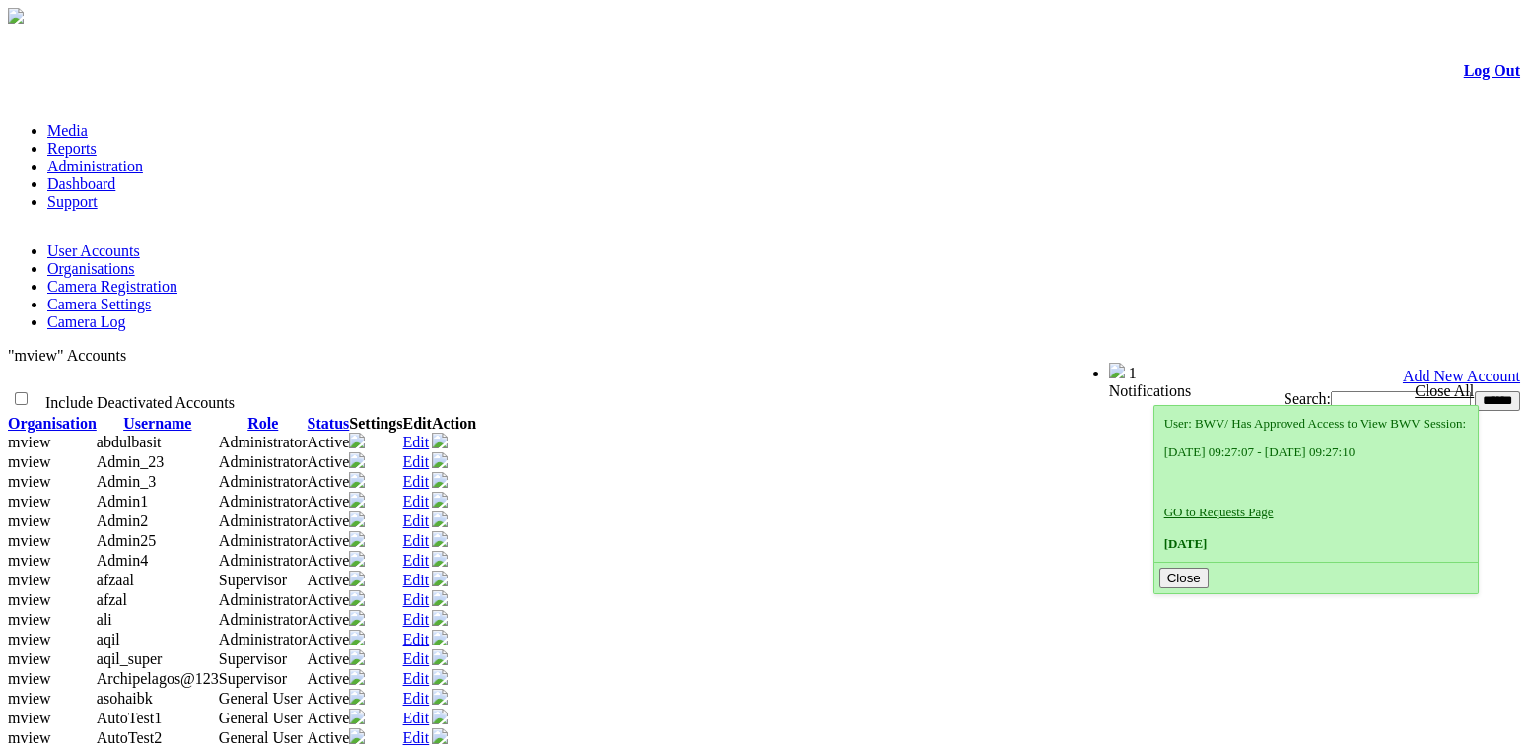
click at [135, 260] on link "Organisations" at bounding box center [91, 268] width 88 height 17
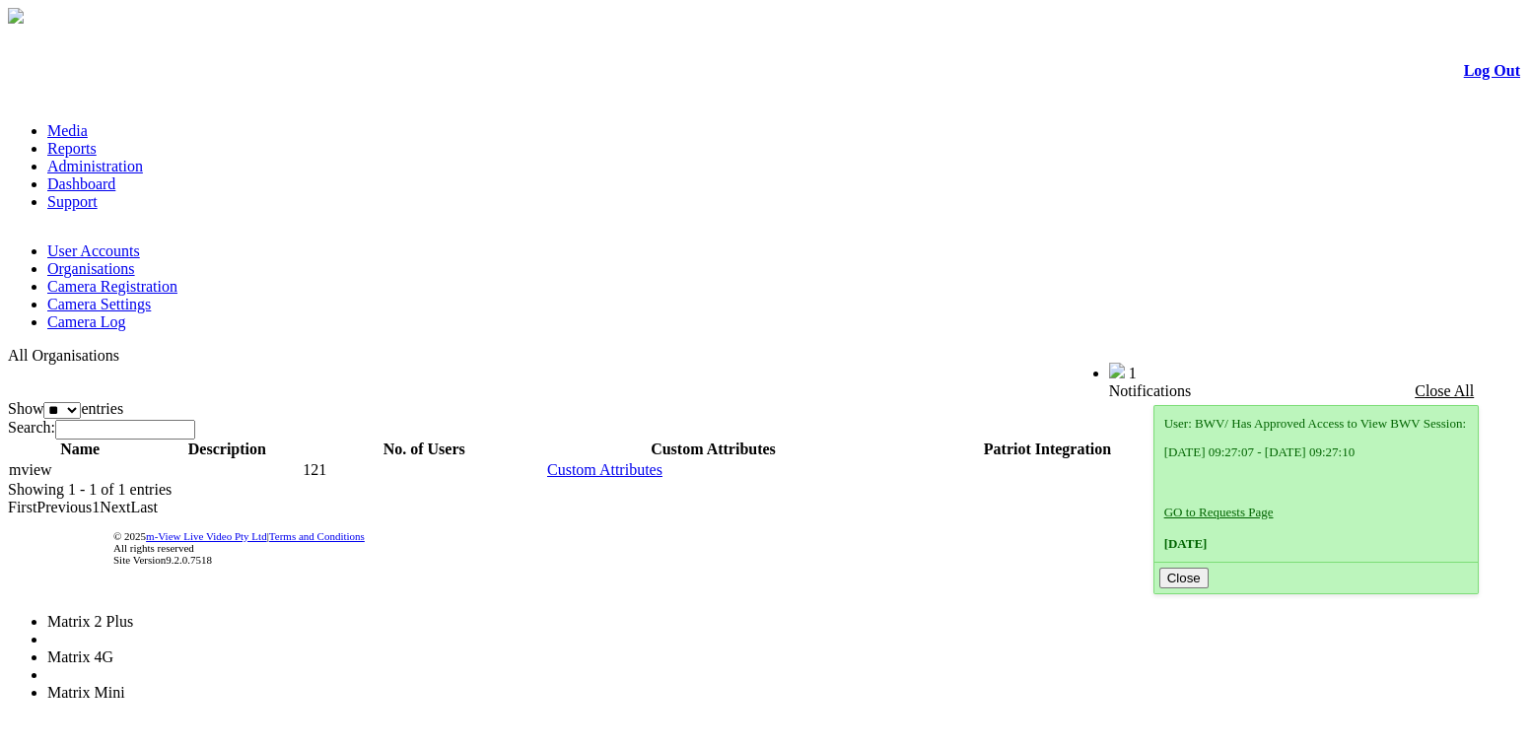
click at [201, 649] on li "Matrix 4G" at bounding box center [124, 658] width 154 height 18
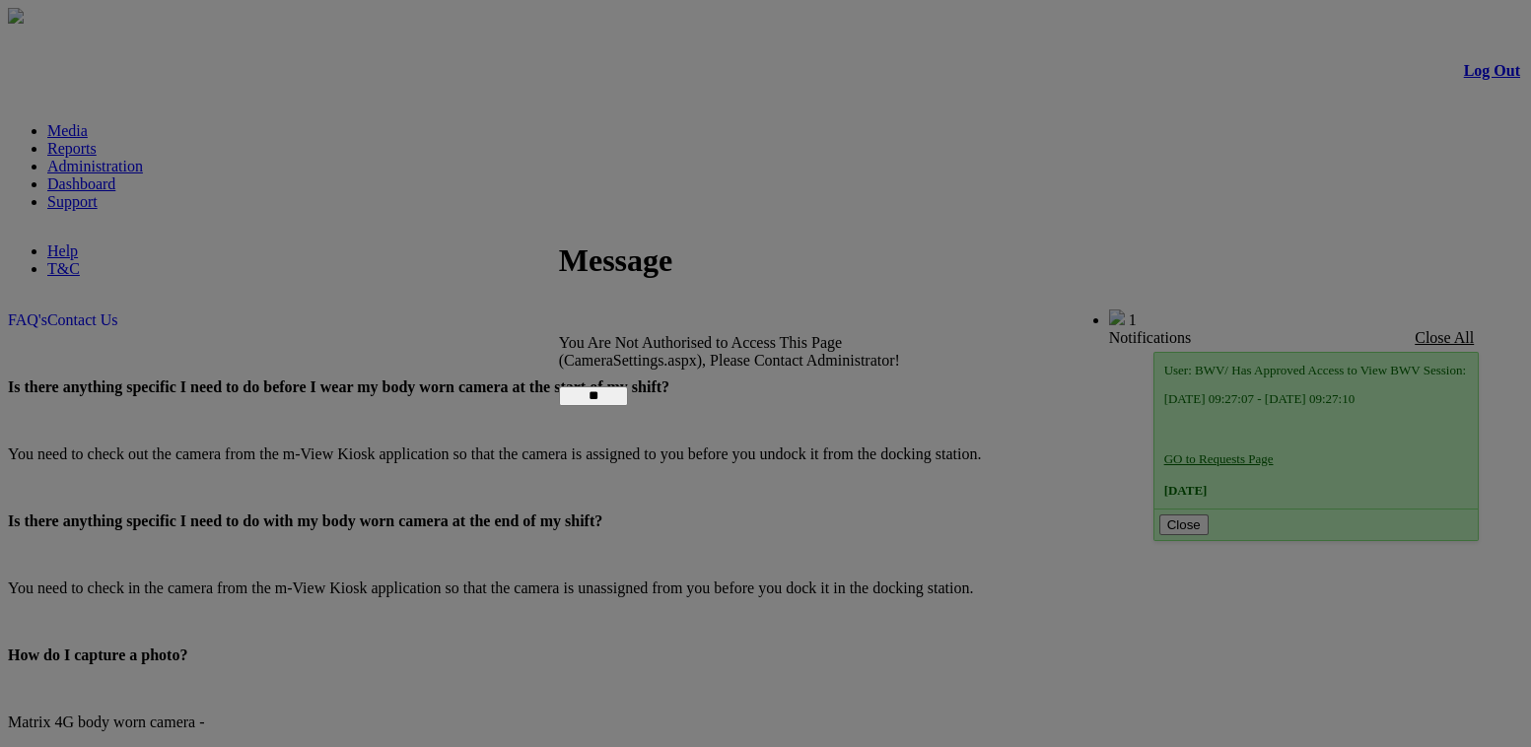
drag, startPoint x: 780, startPoint y: 385, endPoint x: 763, endPoint y: 378, distance: 18.1
click at [628, 386] on input "**" at bounding box center [593, 396] width 69 height 20
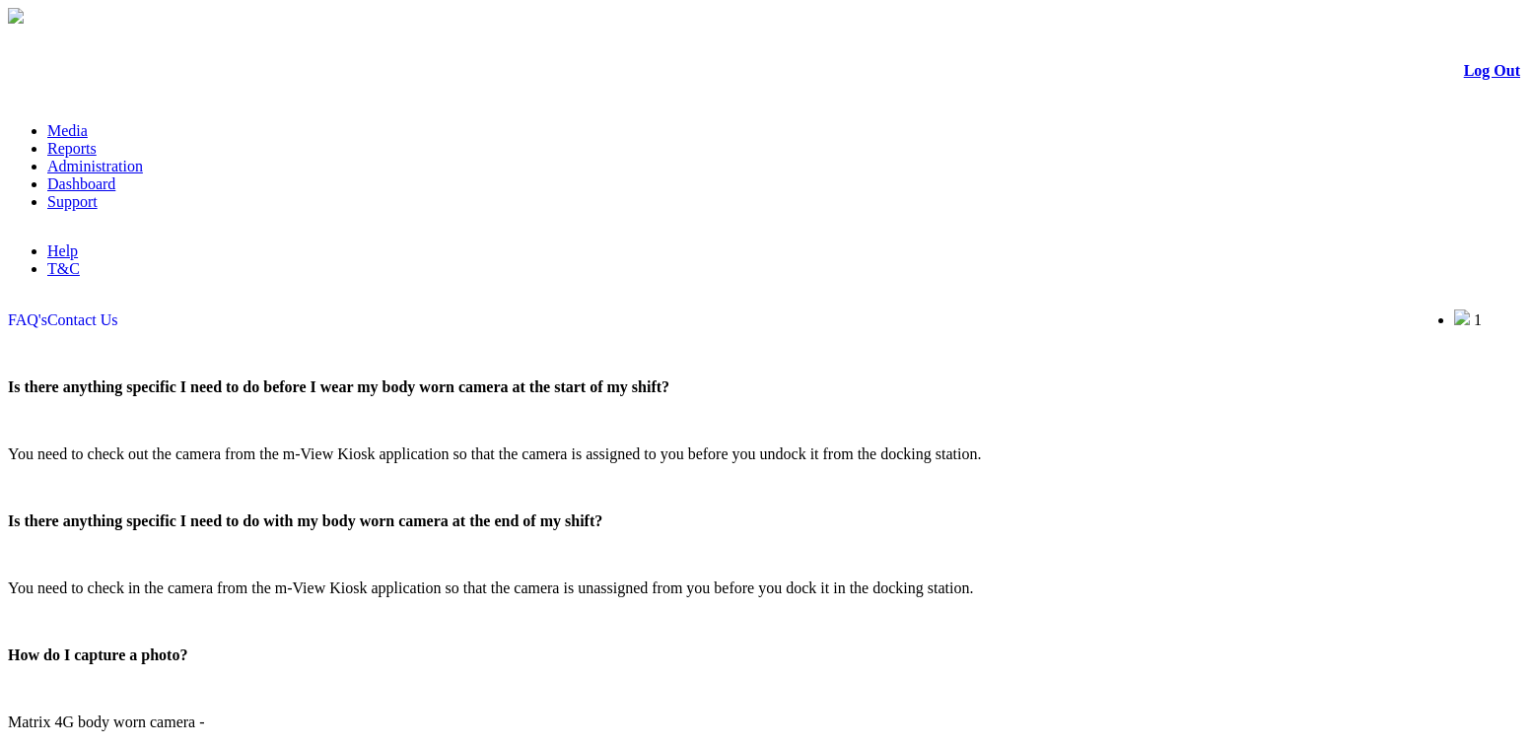
click at [143, 158] on link "Administration" at bounding box center [95, 166] width 96 height 17
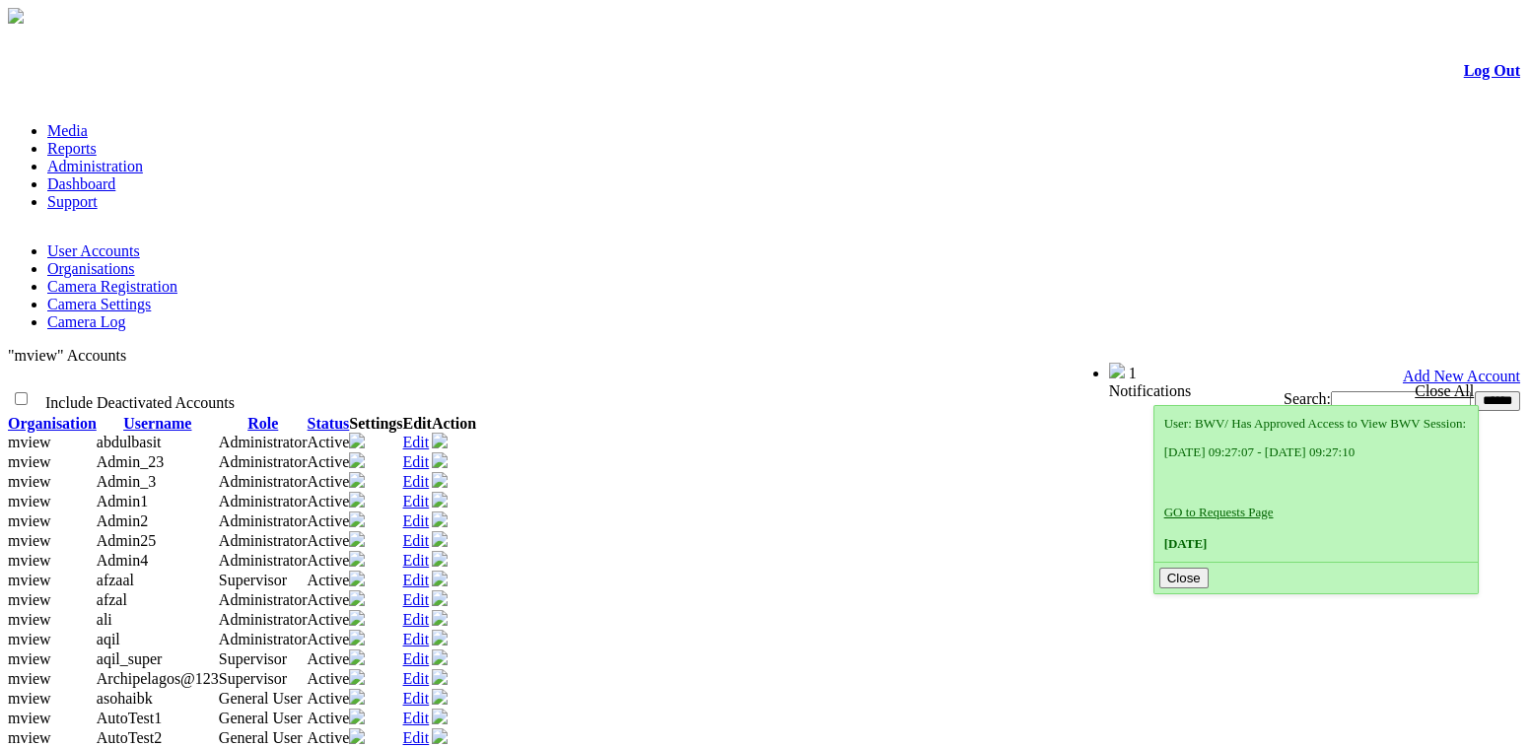
click at [1442, 368] on link "Add New Account" at bounding box center [1461, 376] width 117 height 17
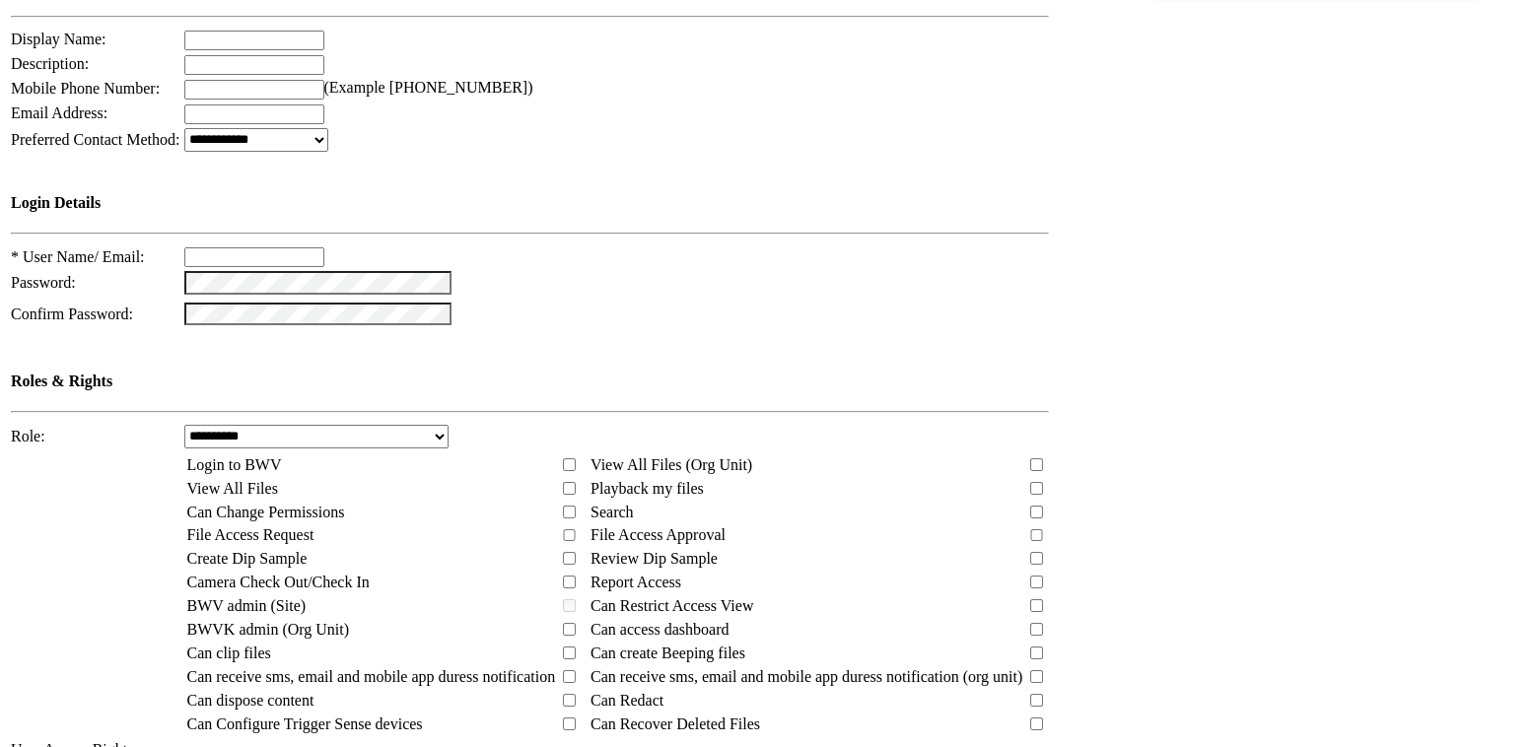
scroll to position [581, 0]
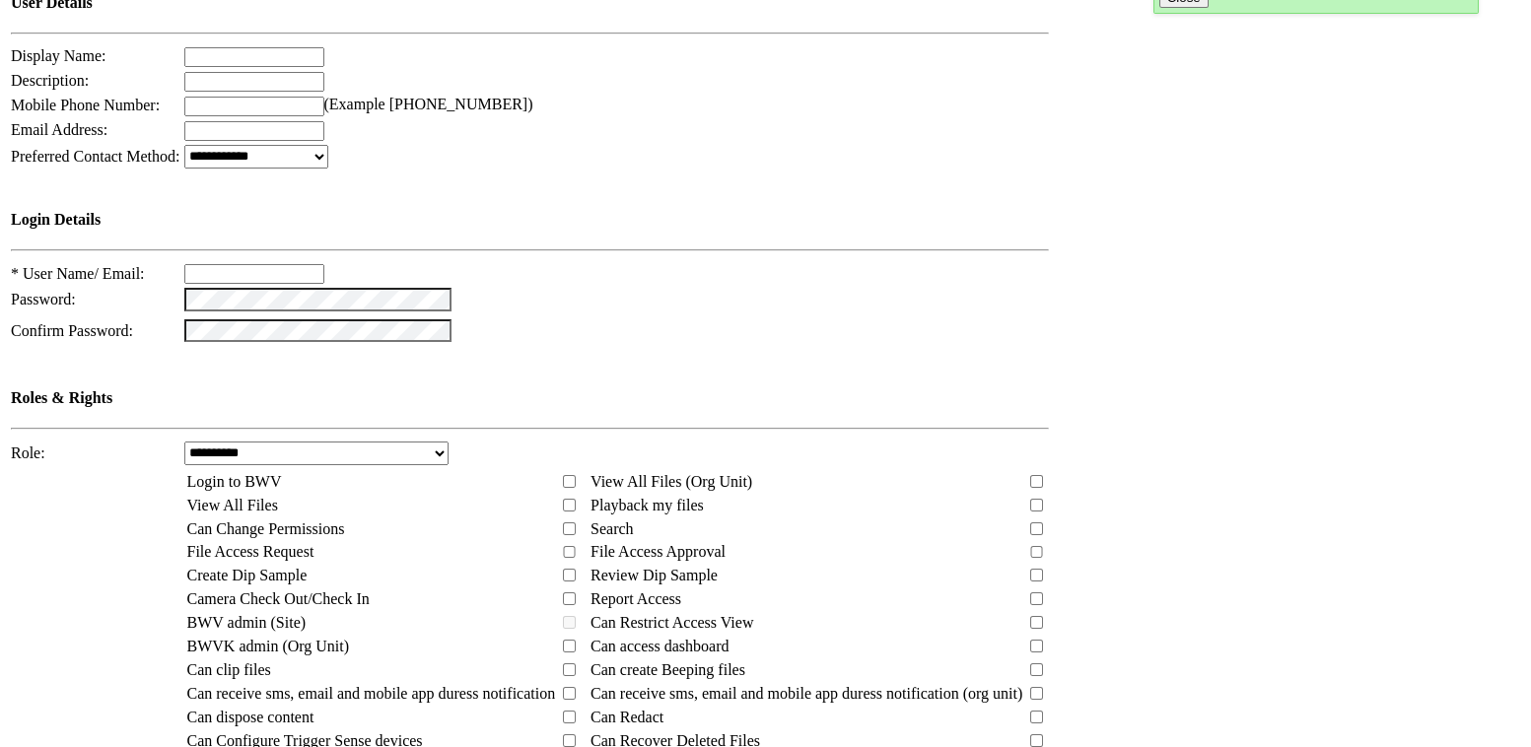
type input "***"
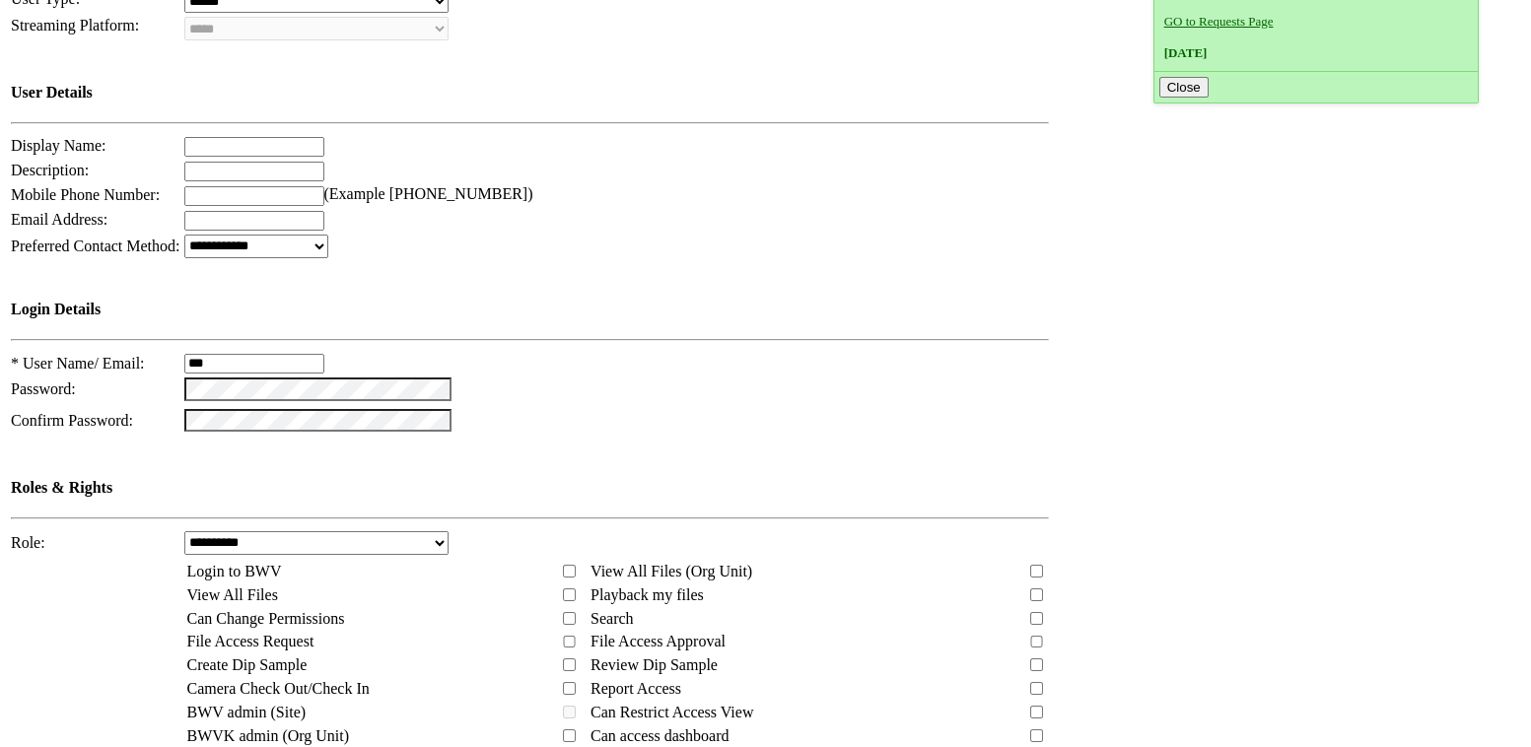
scroll to position [0, 0]
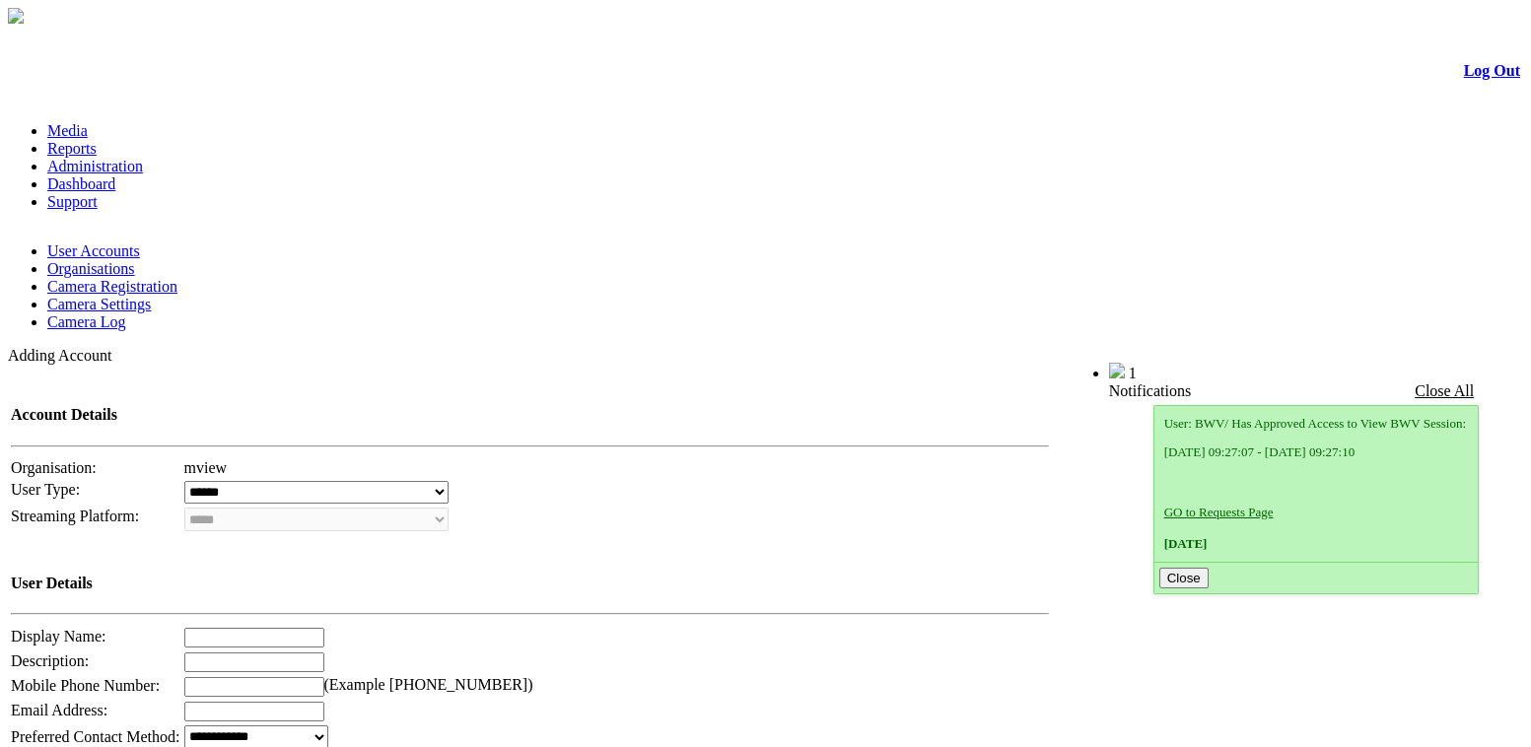
click at [1467, 75] on link "Log Out" at bounding box center [1492, 70] width 56 height 17
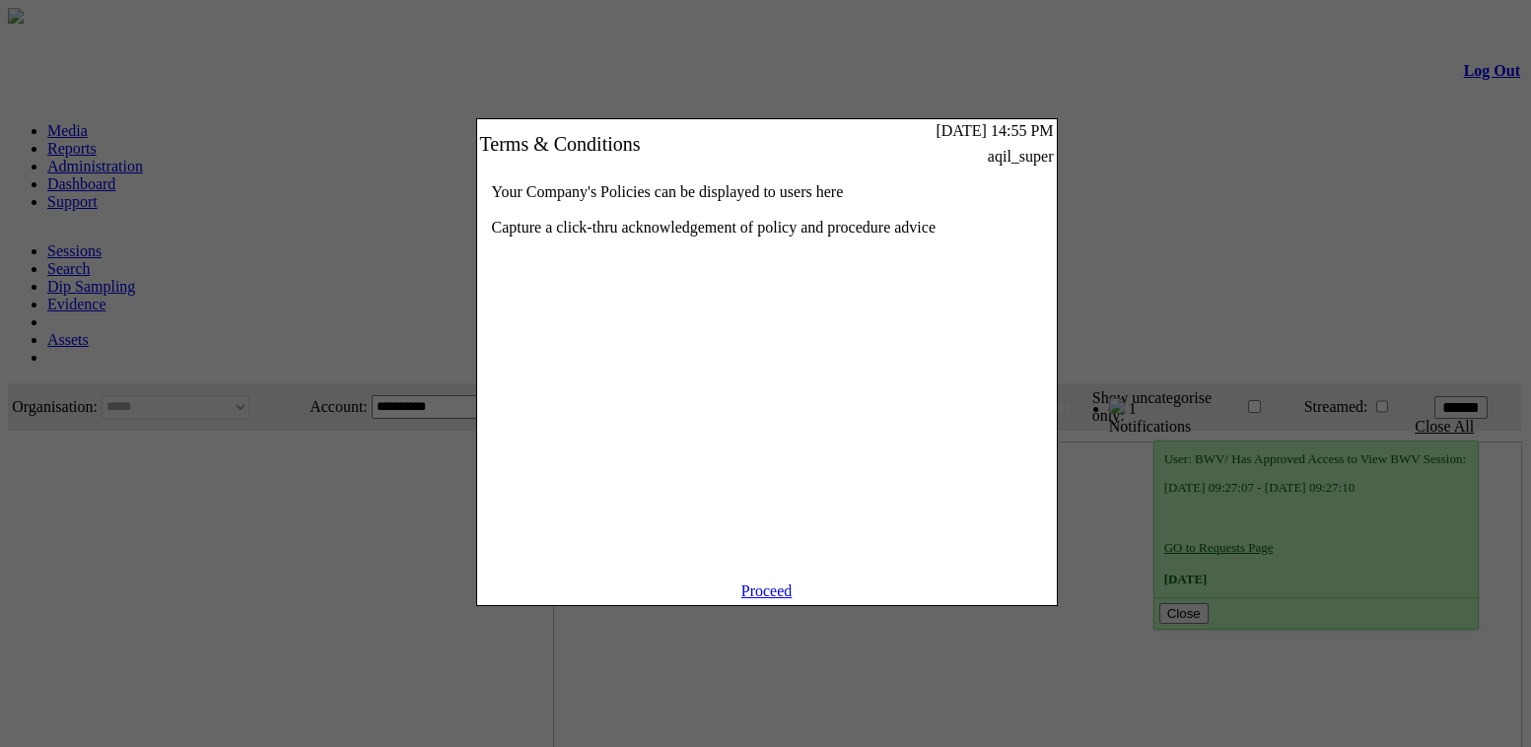
click at [789, 599] on link "Proceed" at bounding box center [766, 591] width 51 height 17
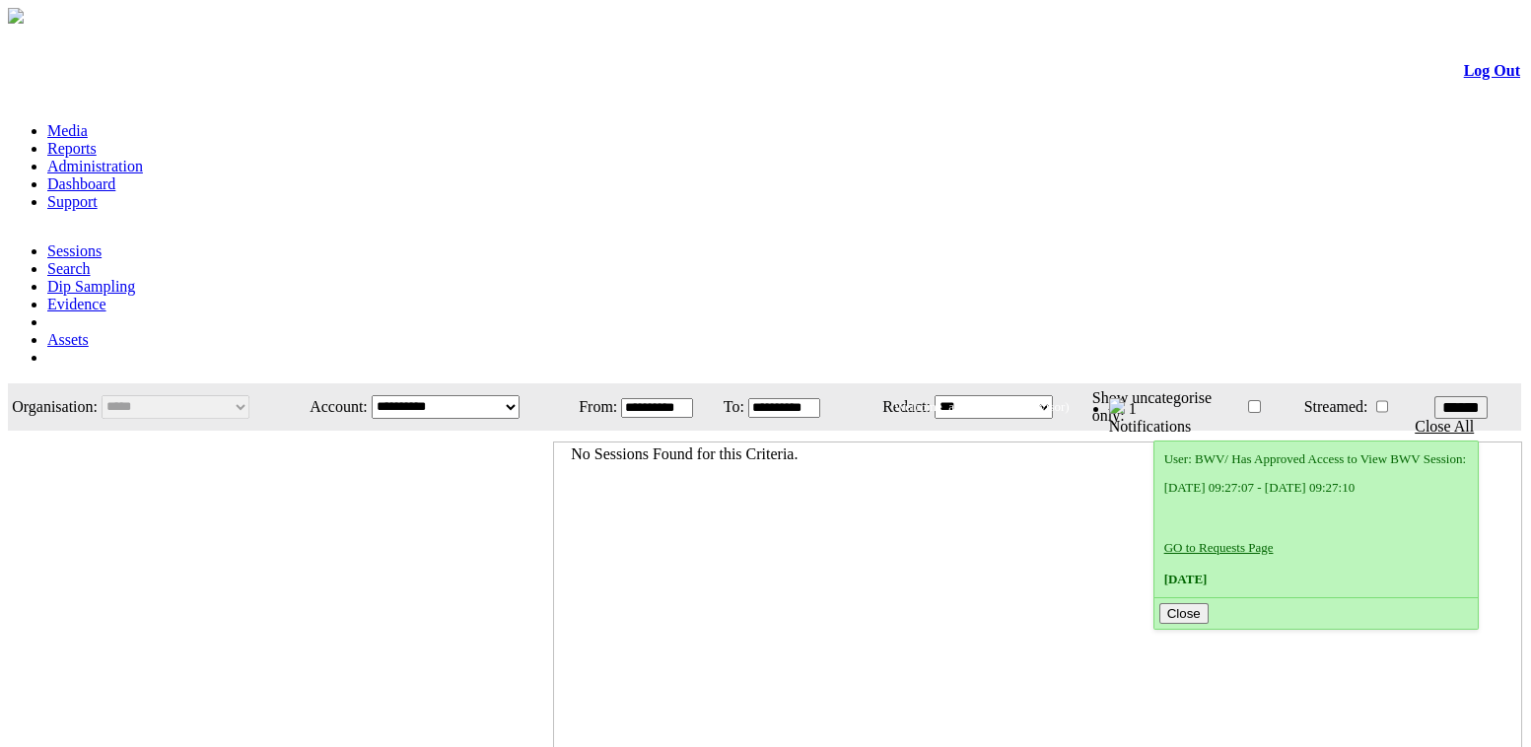
click at [143, 158] on link "Administration" at bounding box center [95, 166] width 96 height 17
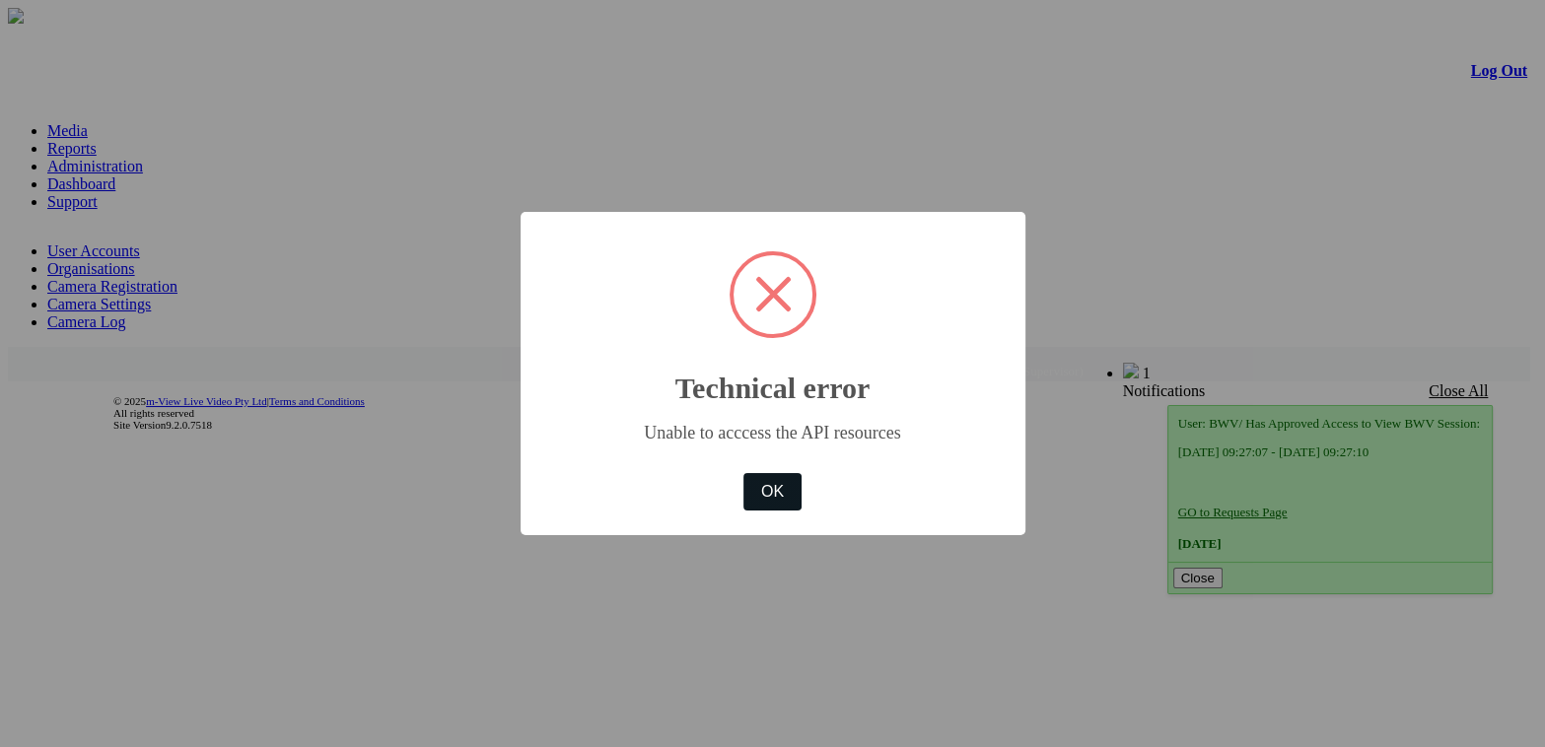
click at [777, 489] on button "OK" at bounding box center [771, 491] width 57 height 37
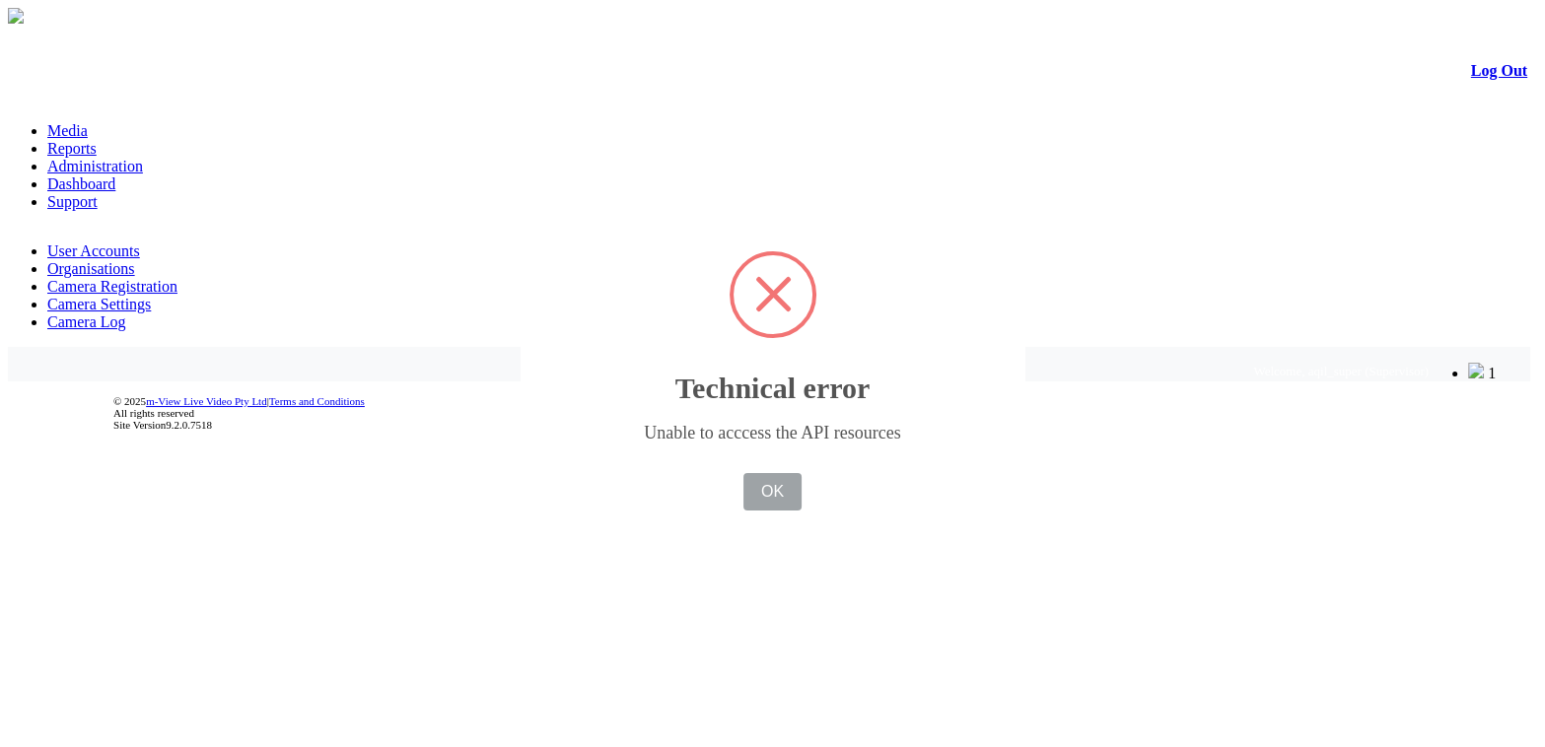
click at [109, 144] on div "× Technical error Unable to acccess the API resources OK No Cancel" at bounding box center [772, 373] width 1545 height 747
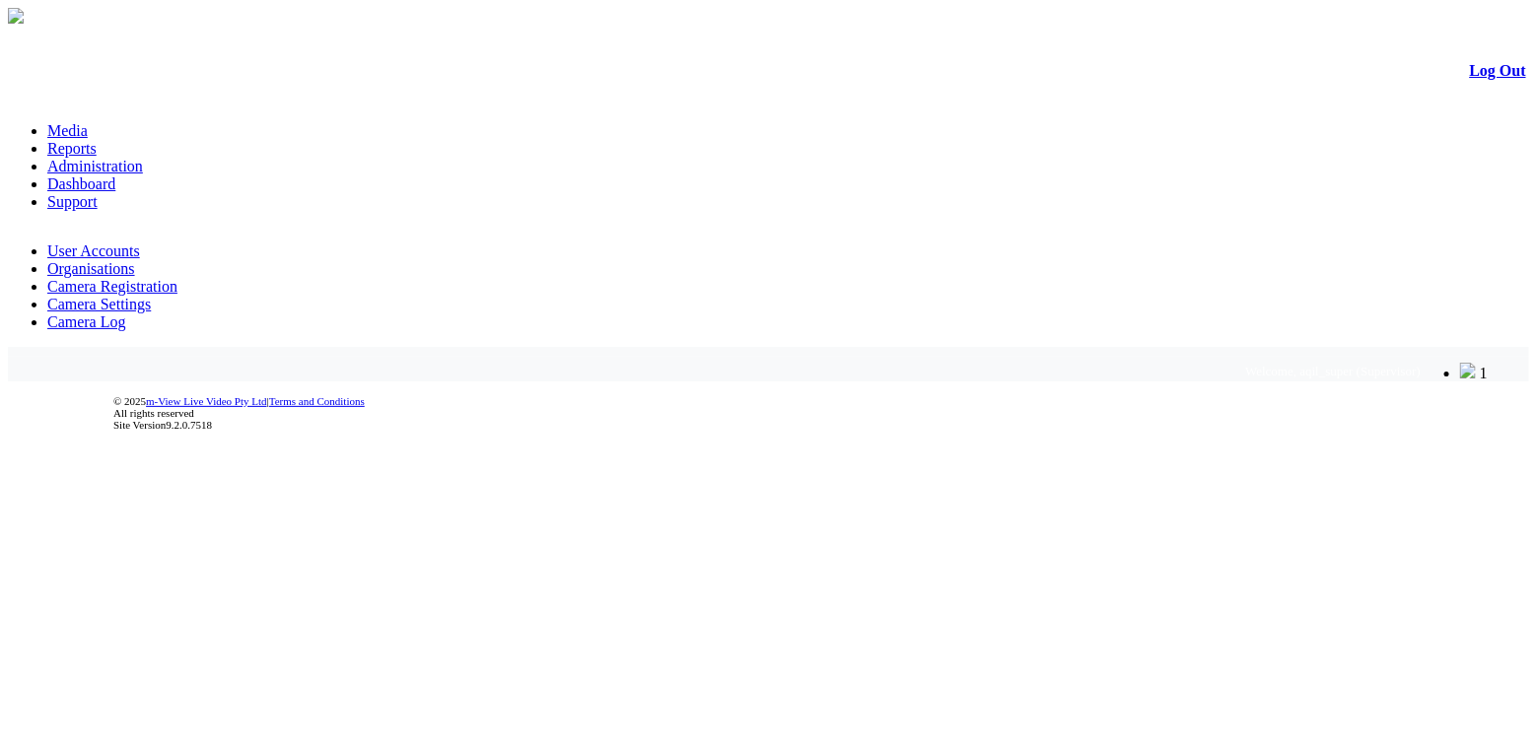
click at [112, 243] on link "User Accounts" at bounding box center [93, 251] width 93 height 17
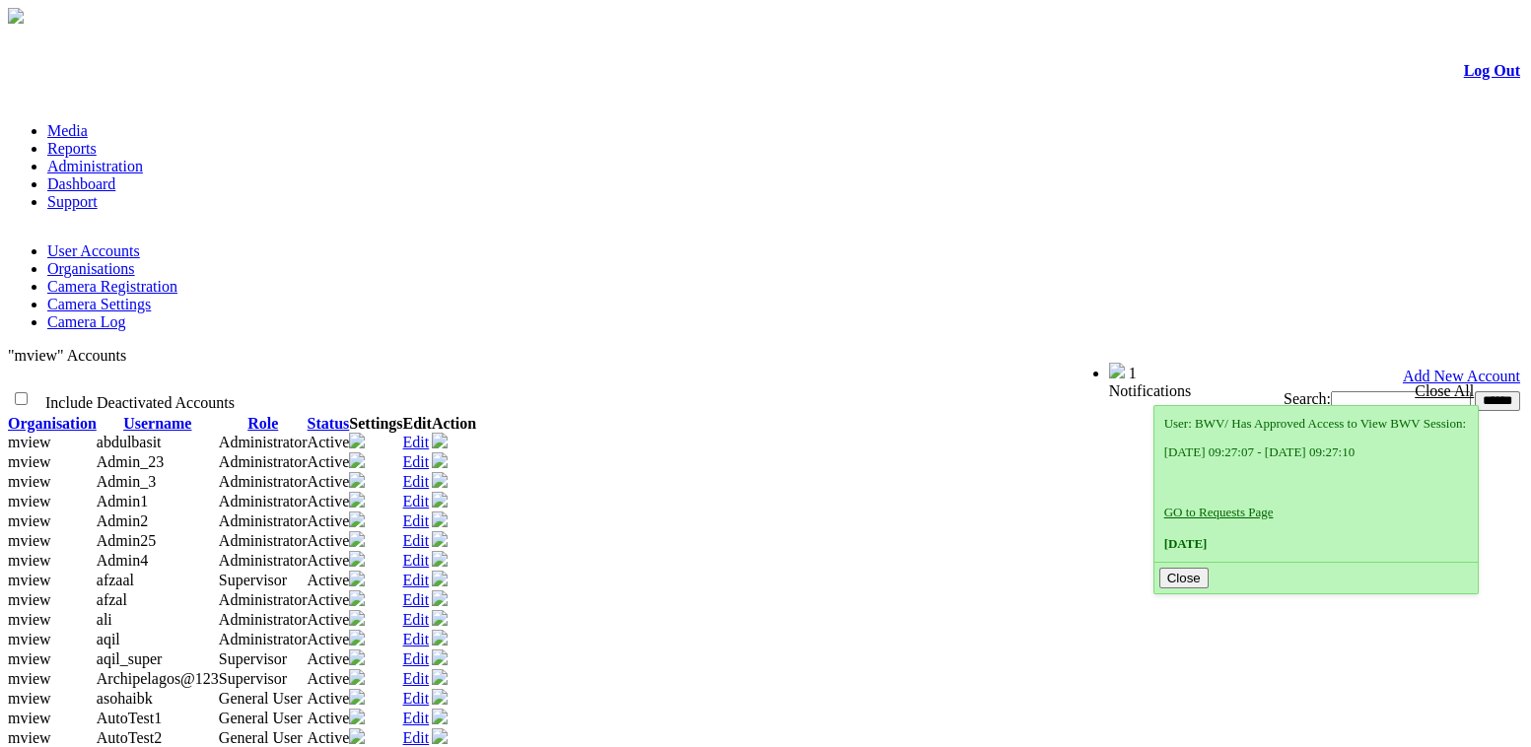
click at [1477, 368] on link "Add New Account" at bounding box center [1461, 376] width 117 height 17
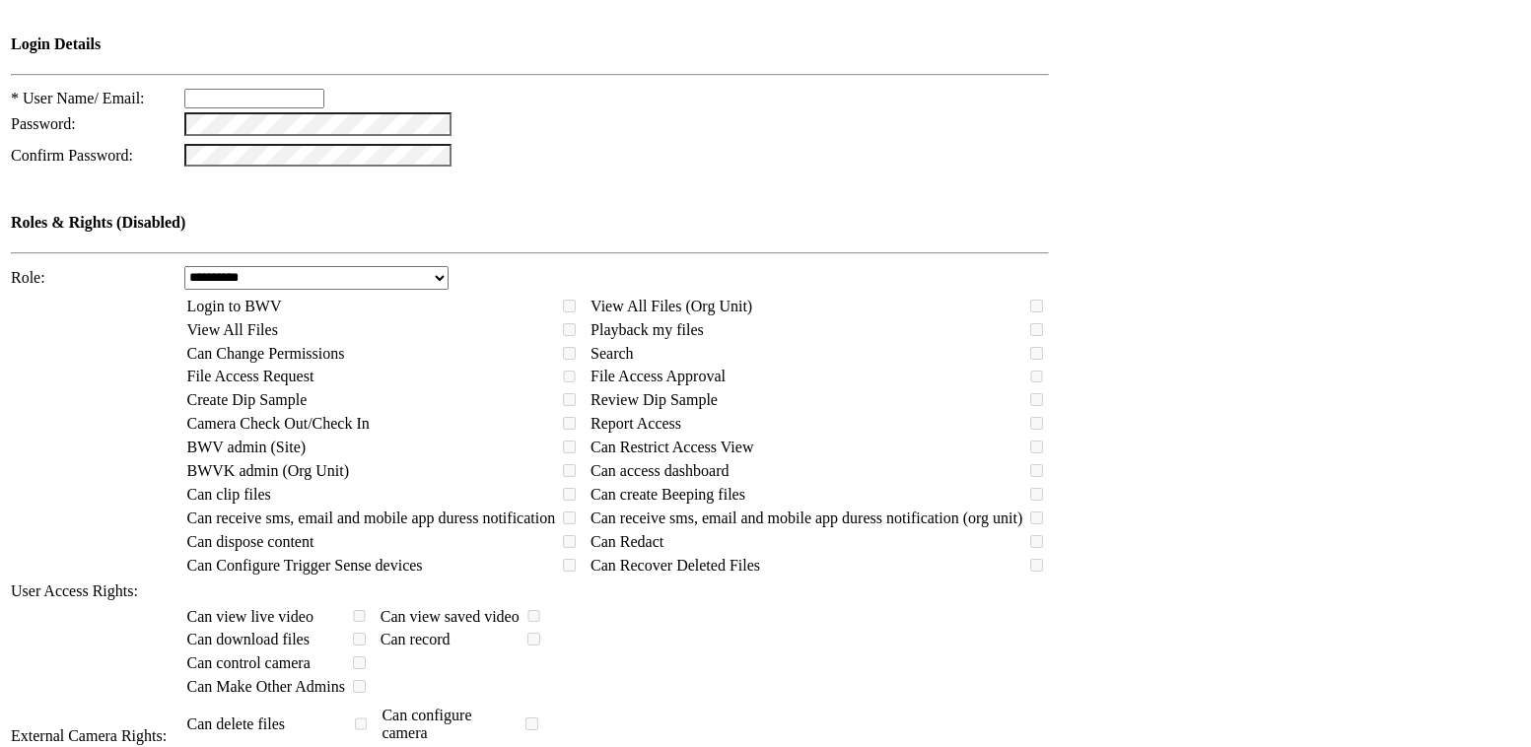
scroll to position [581, 0]
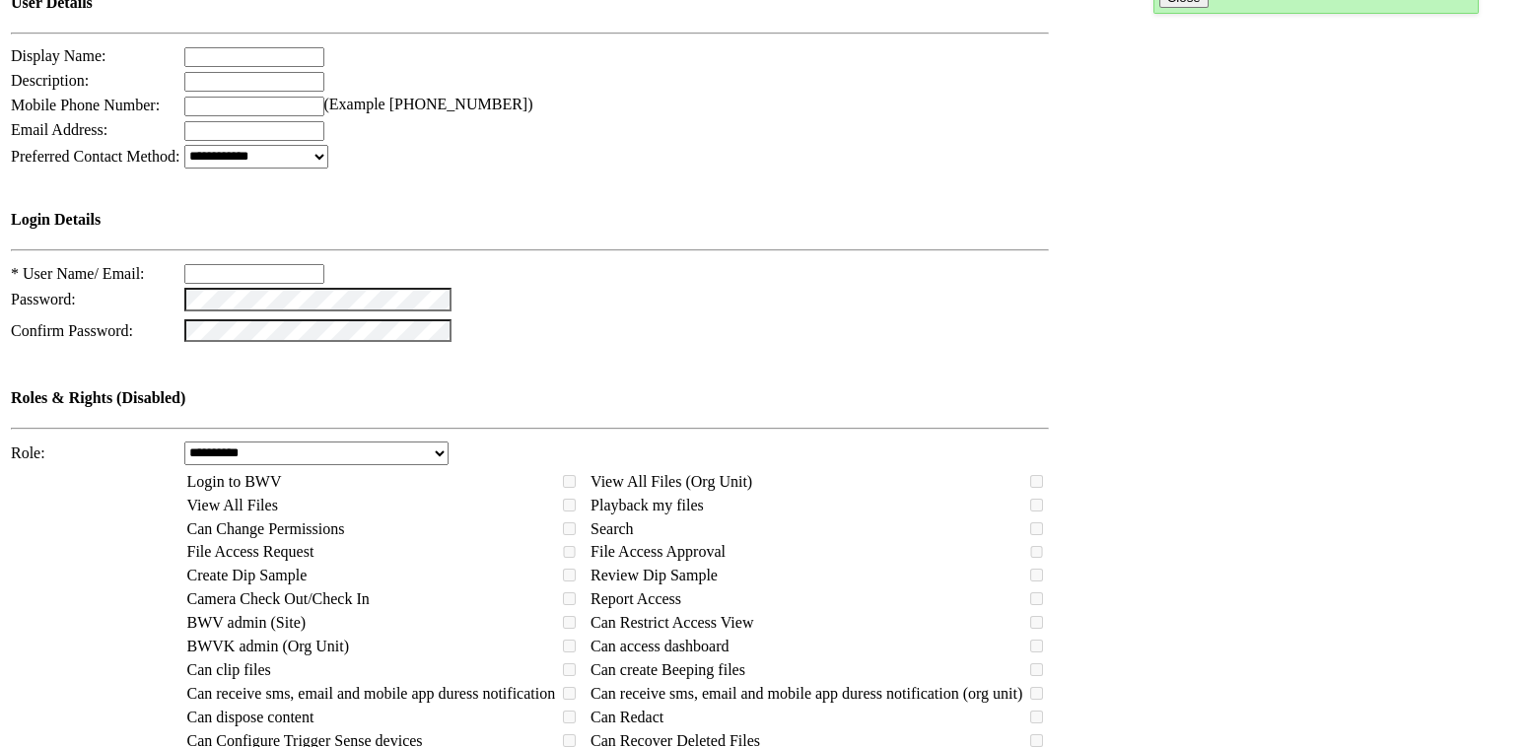
type input "***"
click at [423, 442] on select "**********" at bounding box center [316, 454] width 265 height 24
select select "****"
click at [209, 442] on select "**********" at bounding box center [316, 454] width 265 height 24
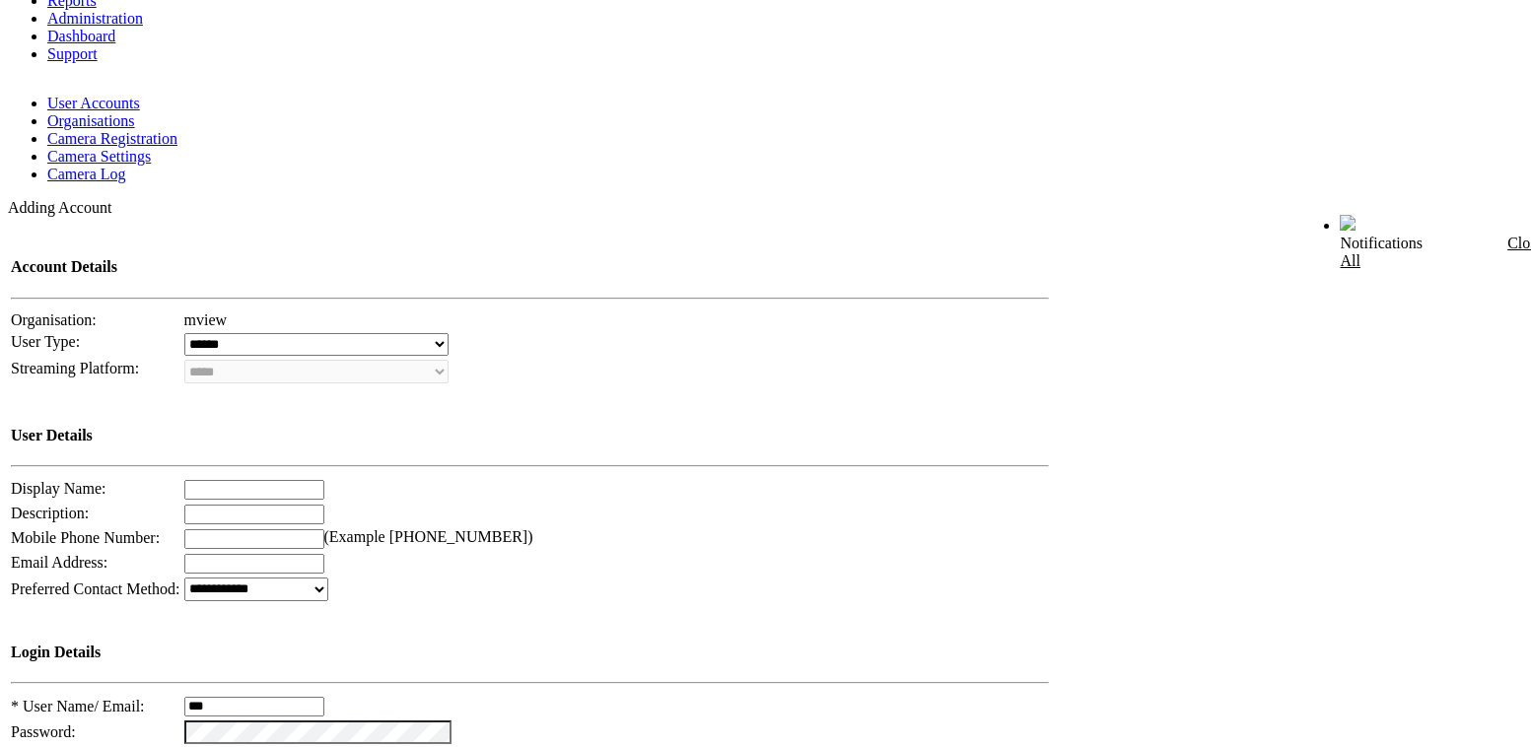
scroll to position [132, 0]
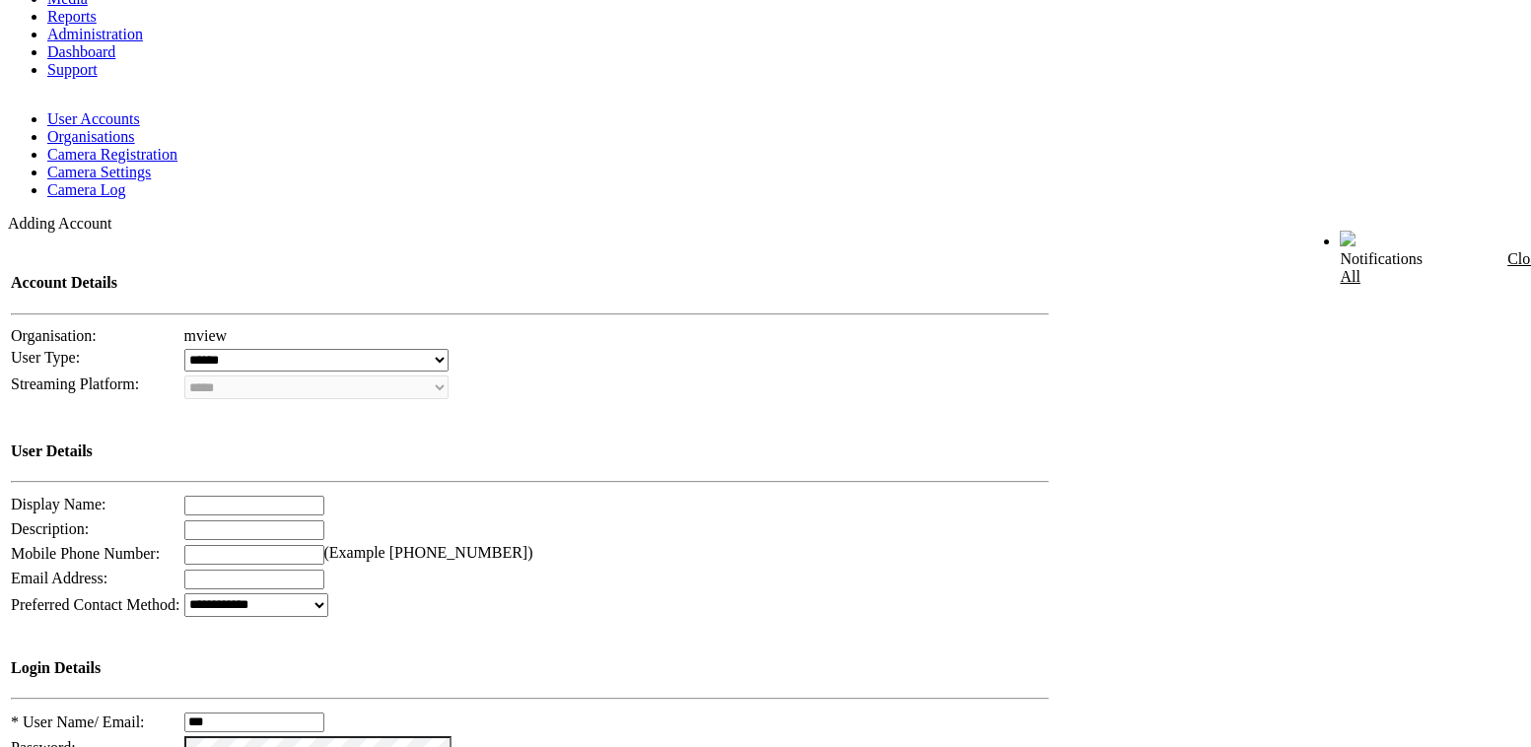
click at [113, 110] on link "User Accounts" at bounding box center [93, 118] width 93 height 17
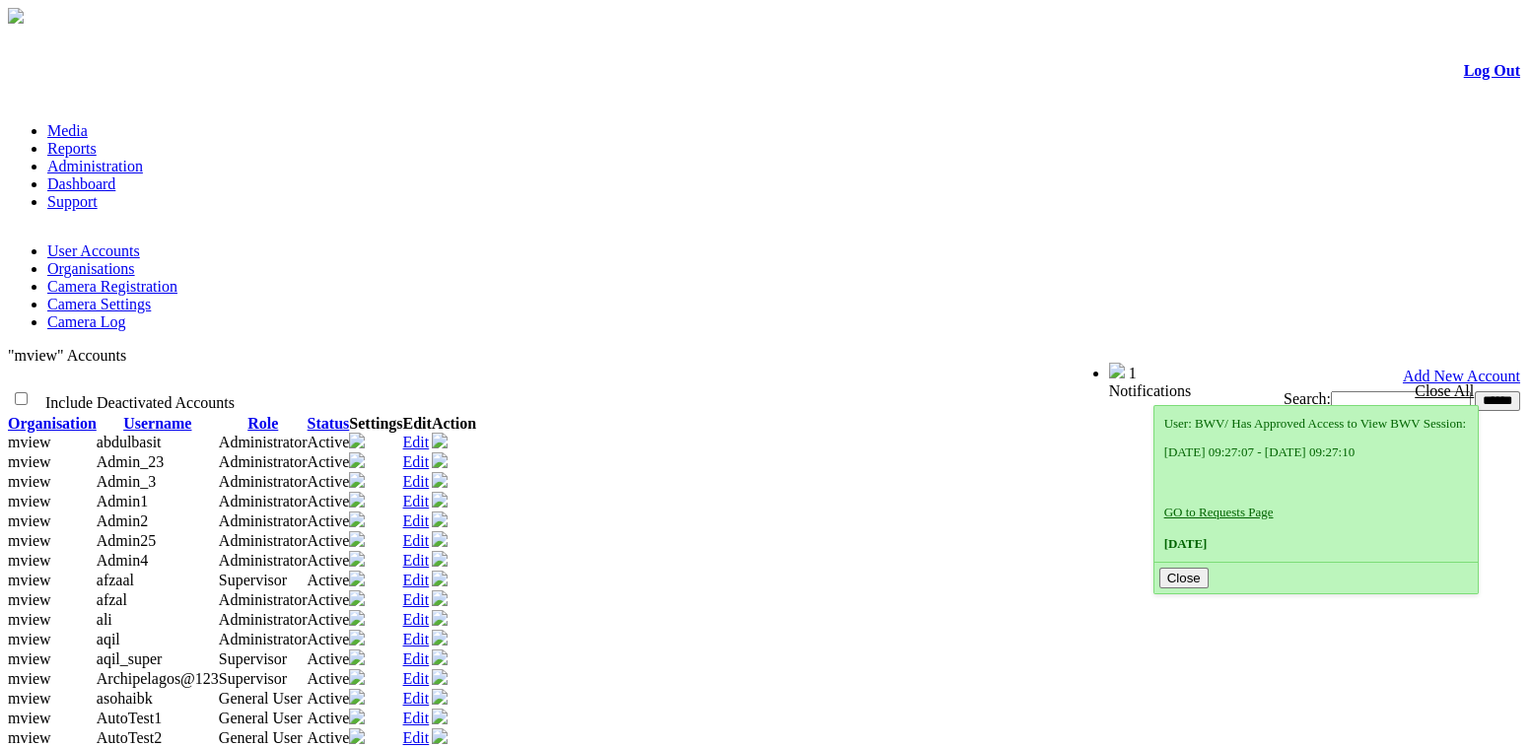
click at [430, 473] on link "Edit" at bounding box center [416, 481] width 27 height 17
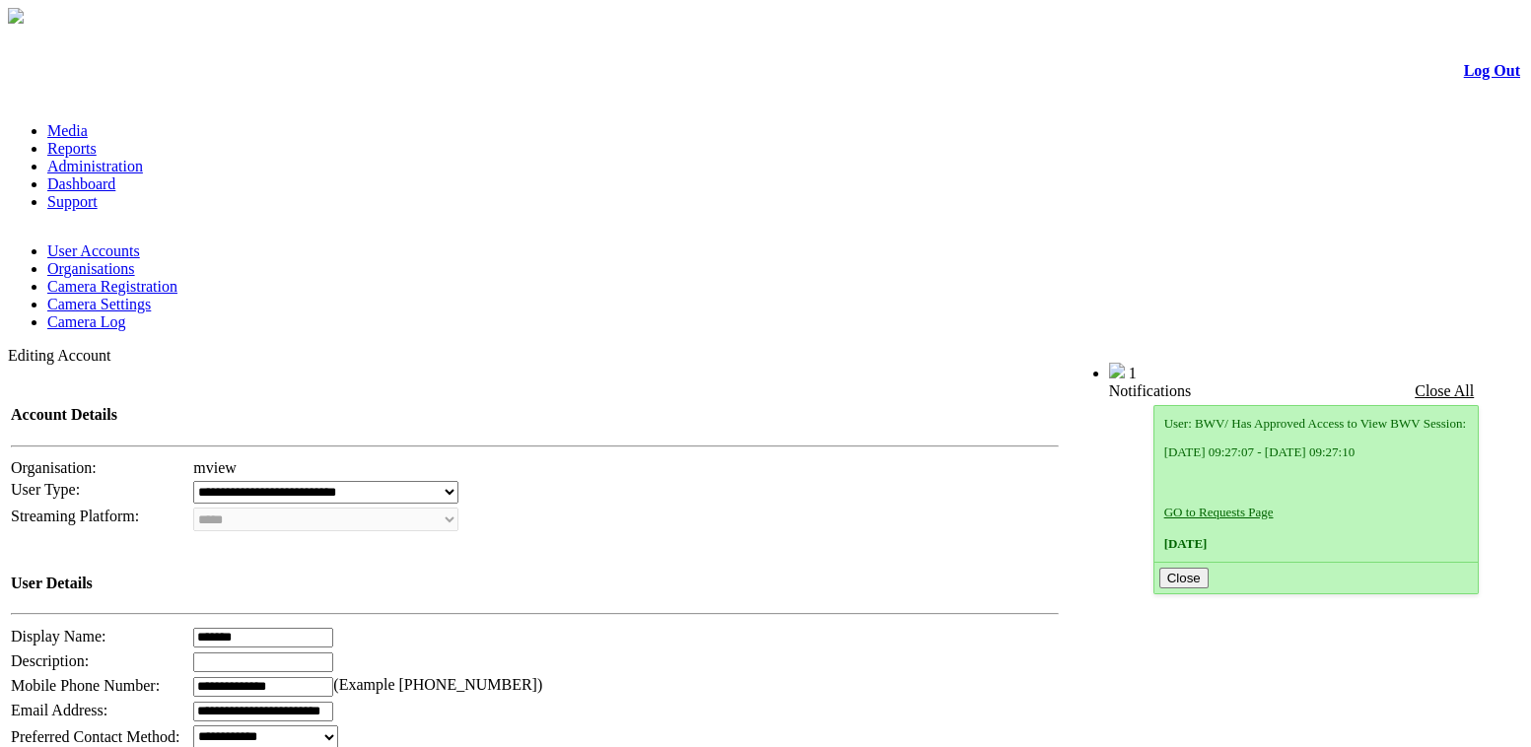
click at [199, 260] on li "Organisations" at bounding box center [785, 269] width 1476 height 18
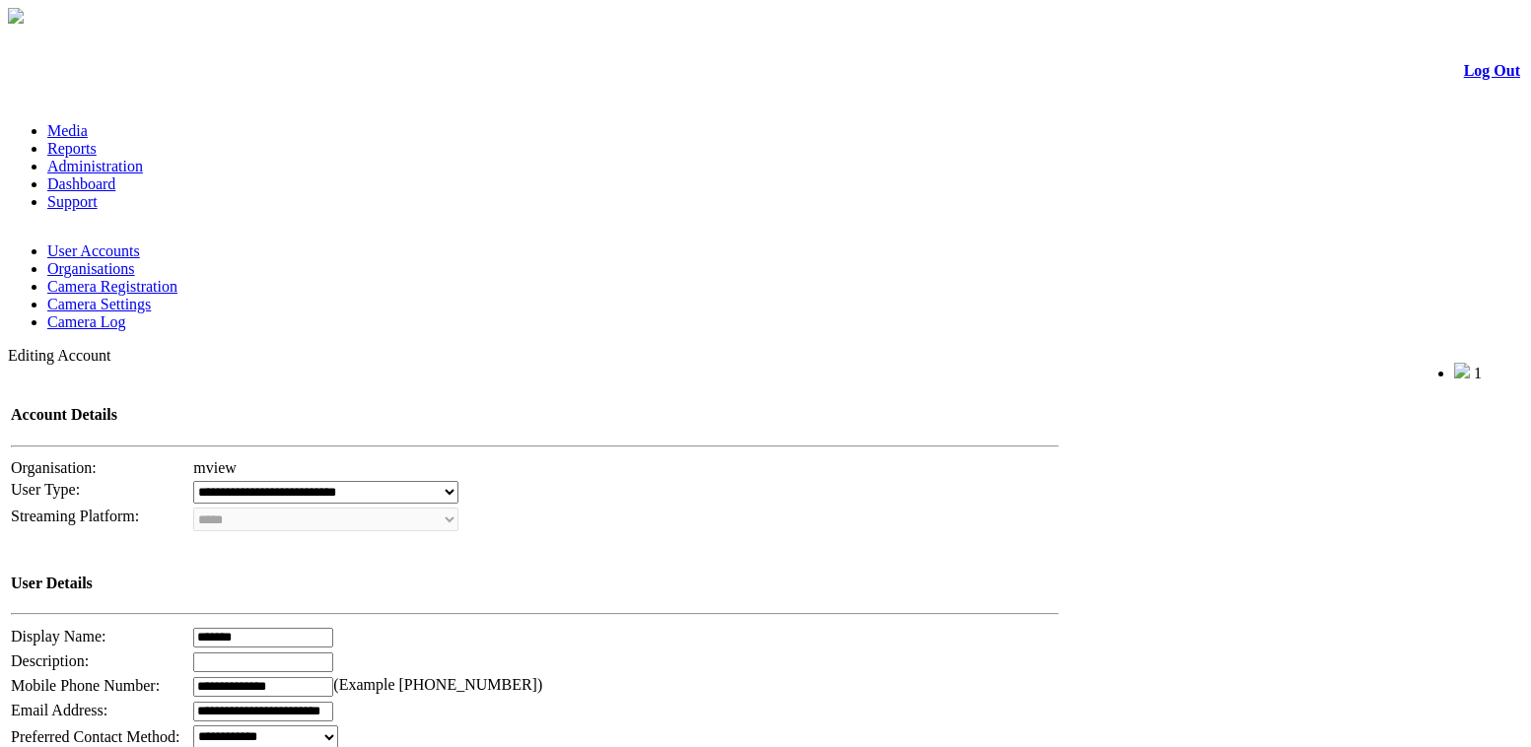
click at [135, 260] on link "Organisations" at bounding box center [91, 268] width 88 height 17
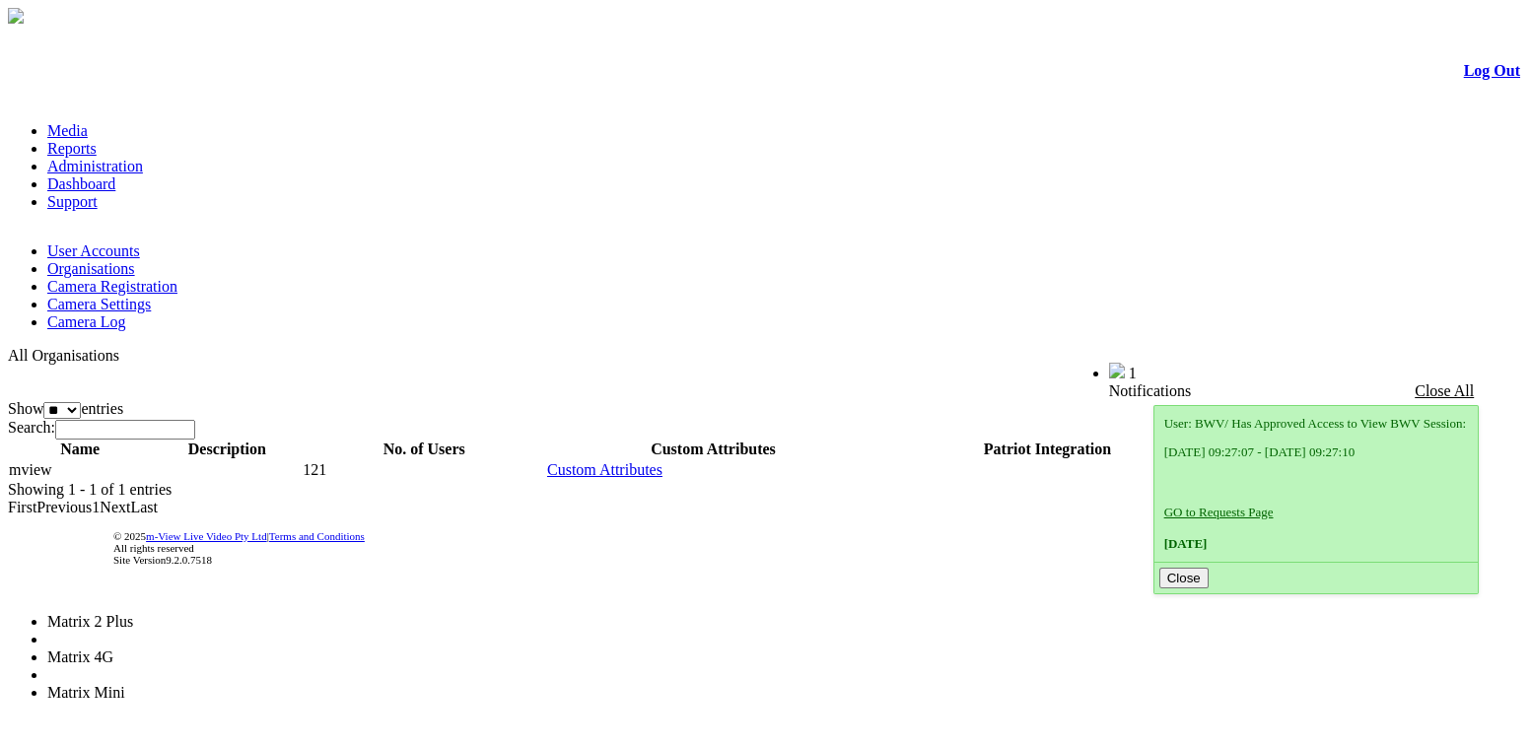
click at [201, 649] on li "Matrix 4G" at bounding box center [124, 658] width 154 height 18
